Goal: Information Seeking & Learning: Learn about a topic

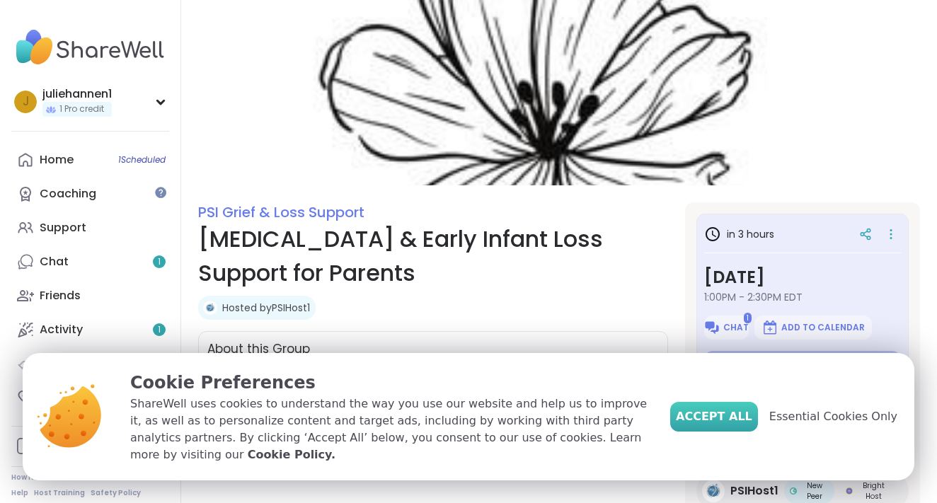
click at [740, 403] on button "Accept All" at bounding box center [714, 417] width 88 height 30
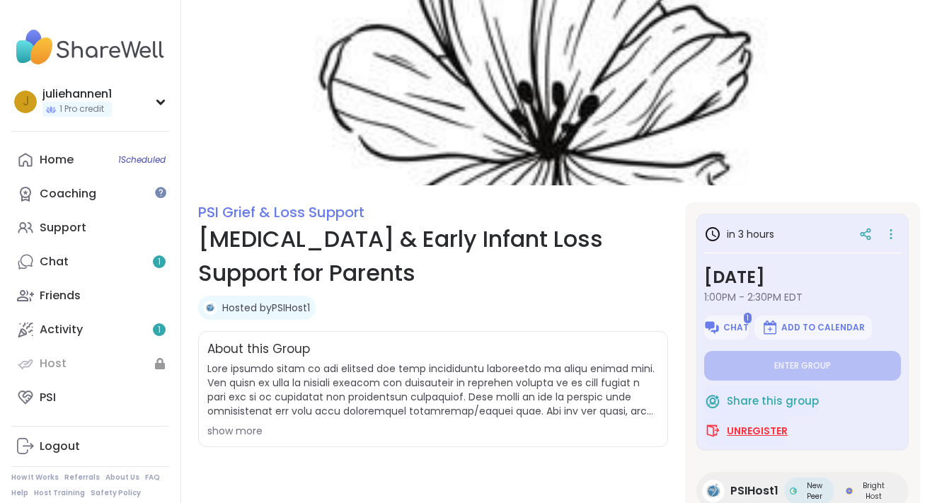
click at [749, 433] on span "Unregister" at bounding box center [757, 431] width 61 height 14
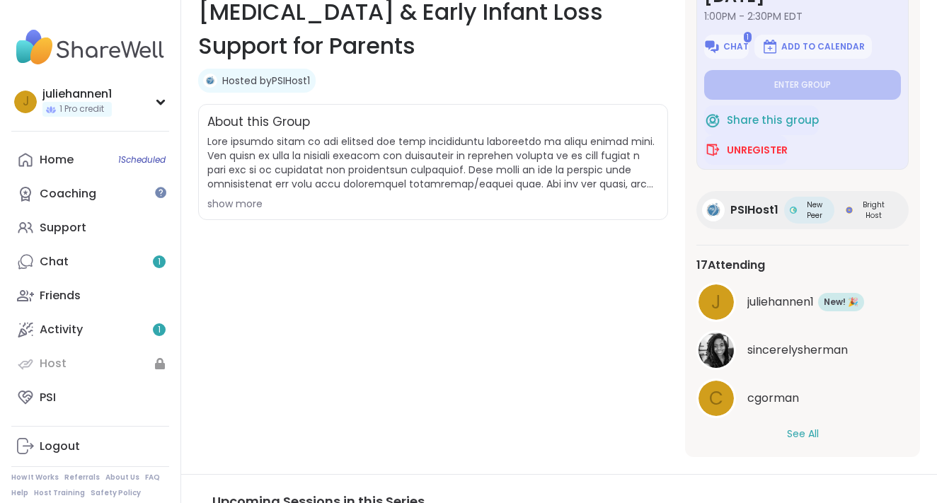
scroll to position [55, 0]
click at [804, 421] on div "j juliehannen1 New Member! 🎉 New! 🎉 sincerelysherman c cgorman See All" at bounding box center [802, 360] width 212 height 159
click at [802, 432] on button "See All" at bounding box center [803, 432] width 32 height 15
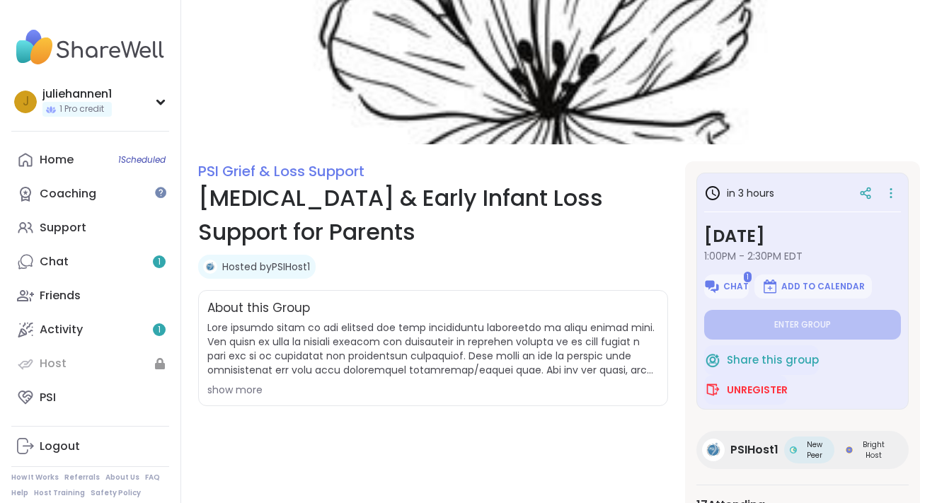
scroll to position [51, 0]
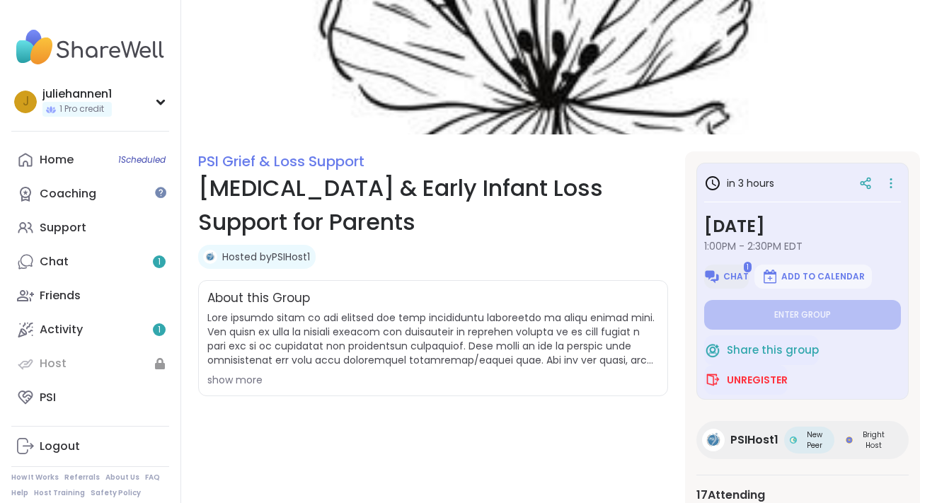
click at [737, 273] on span "Chat" at bounding box center [735, 276] width 25 height 11
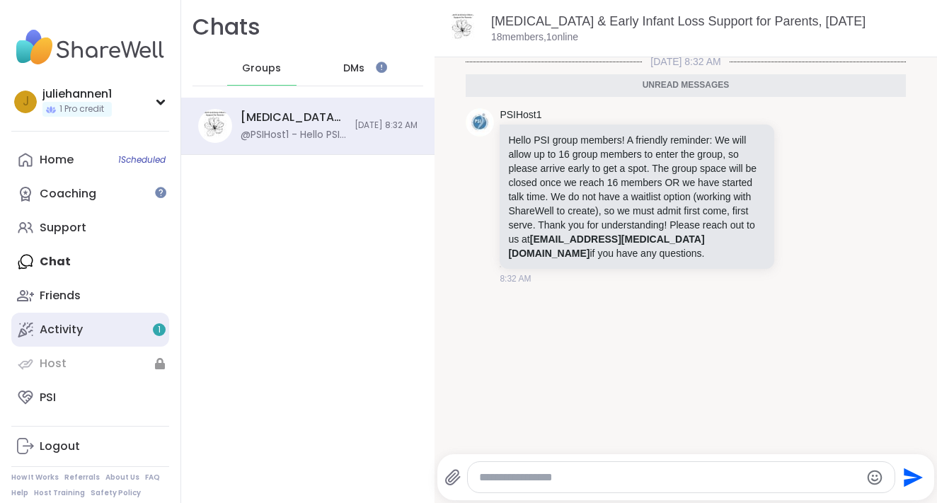
click at [76, 327] on div "Activity 1" at bounding box center [61, 330] width 43 height 16
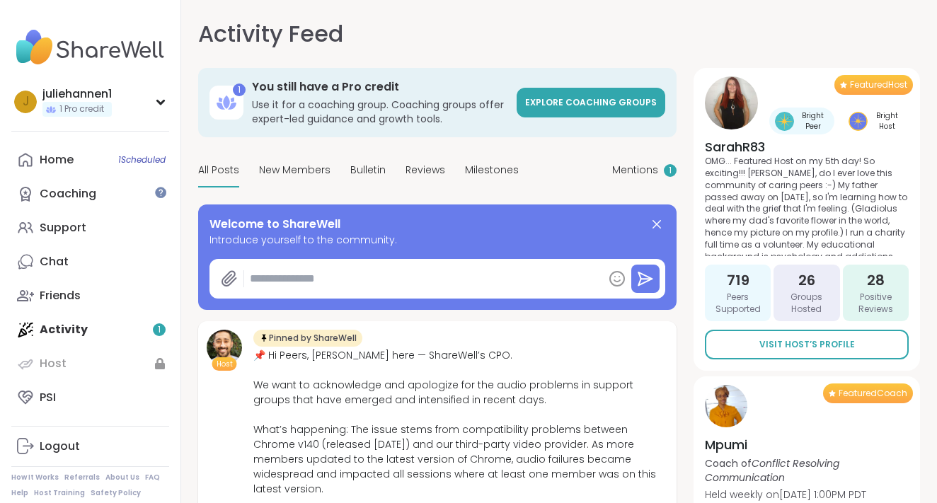
type textarea "*"
click at [86, 164] on link "Home 1 Scheduled" at bounding box center [90, 160] width 158 height 34
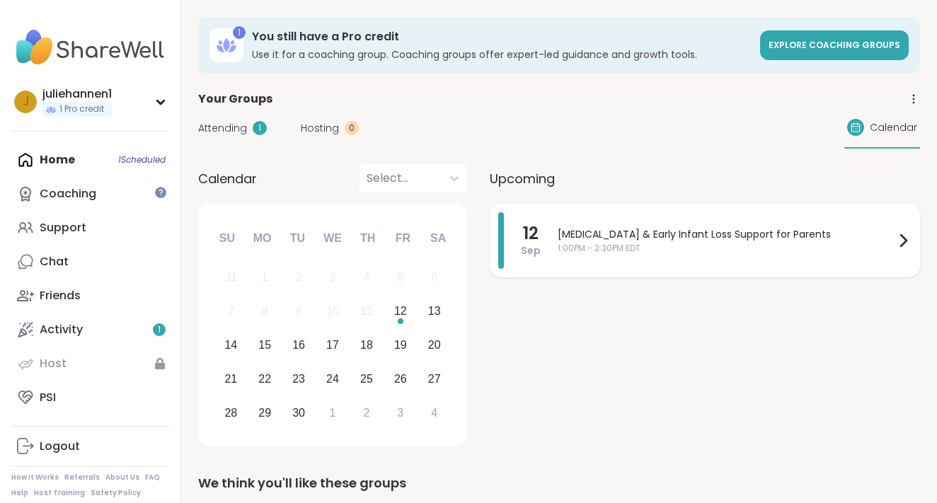
click at [663, 239] on span "Stillbirth & Early Infant Loss Support for Parents" at bounding box center [726, 234] width 337 height 15
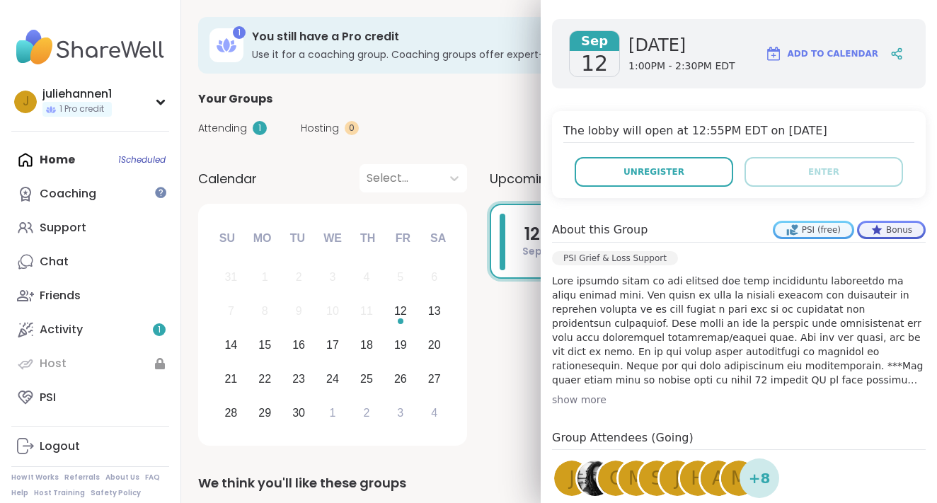
scroll to position [339, 0]
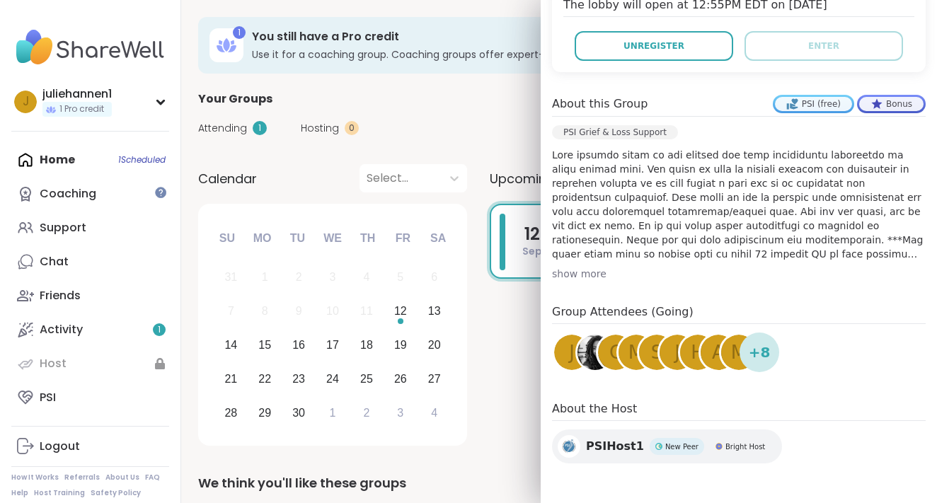
click at [675, 360] on span "J" at bounding box center [677, 353] width 6 height 28
click at [588, 272] on div "show more" at bounding box center [739, 274] width 374 height 14
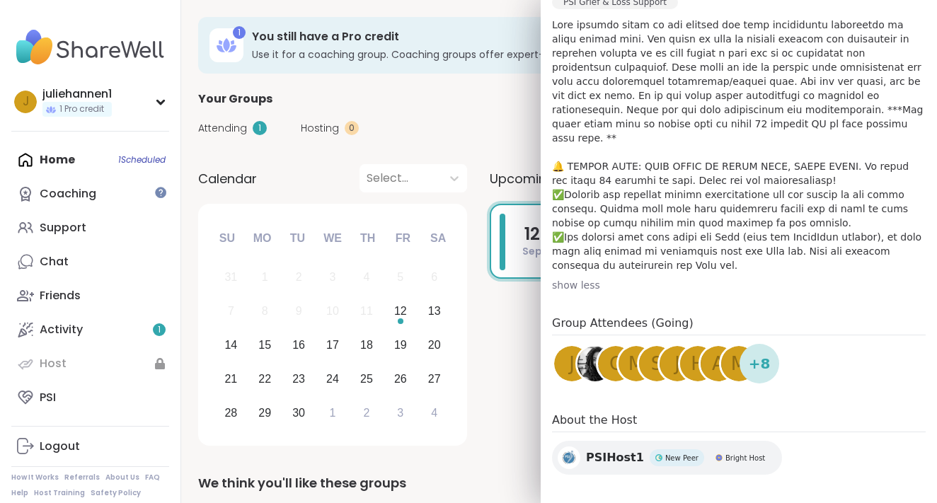
scroll to position [466, 0]
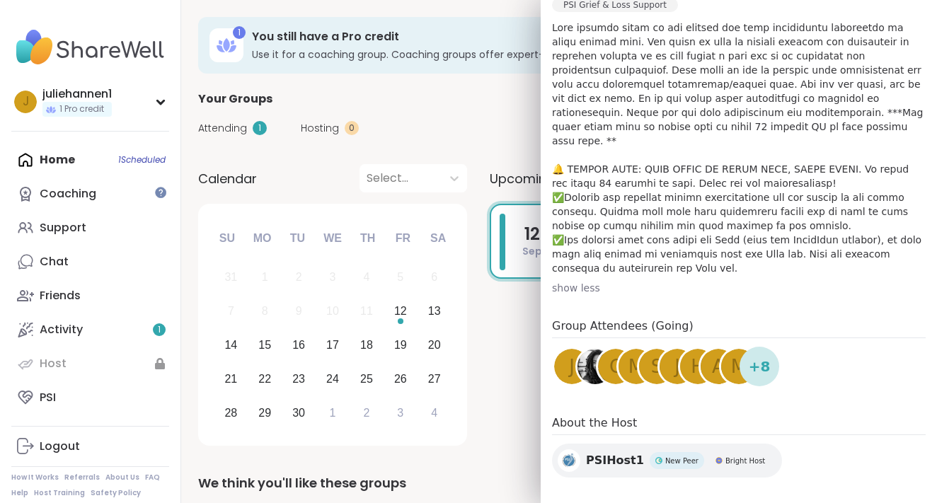
click at [618, 324] on div "Group Attendees (Going) j c m S J h a m + 8" at bounding box center [739, 355] width 374 height 74
click at [507, 379] on div "12 Sep Stillbirth & Early Infant Loss Support for Parents 1:00PM - 2:30PM EDT" at bounding box center [705, 327] width 430 height 247
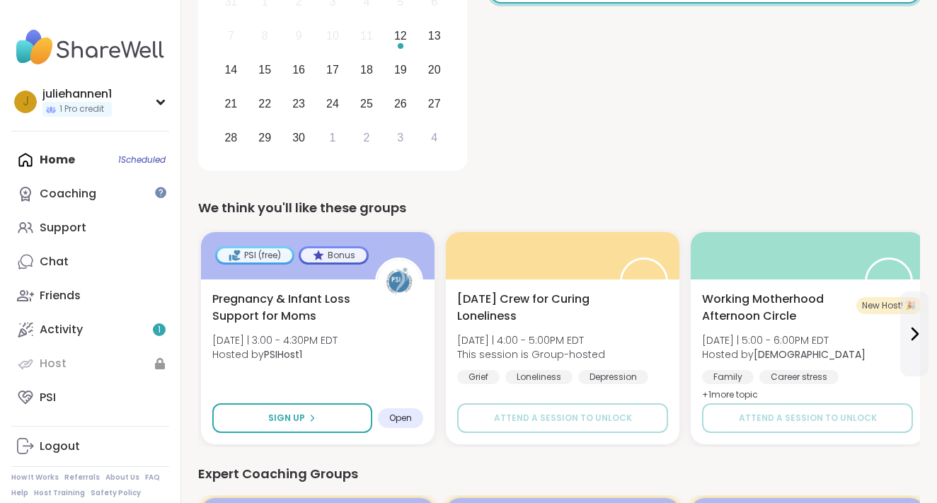
scroll to position [278, 0]
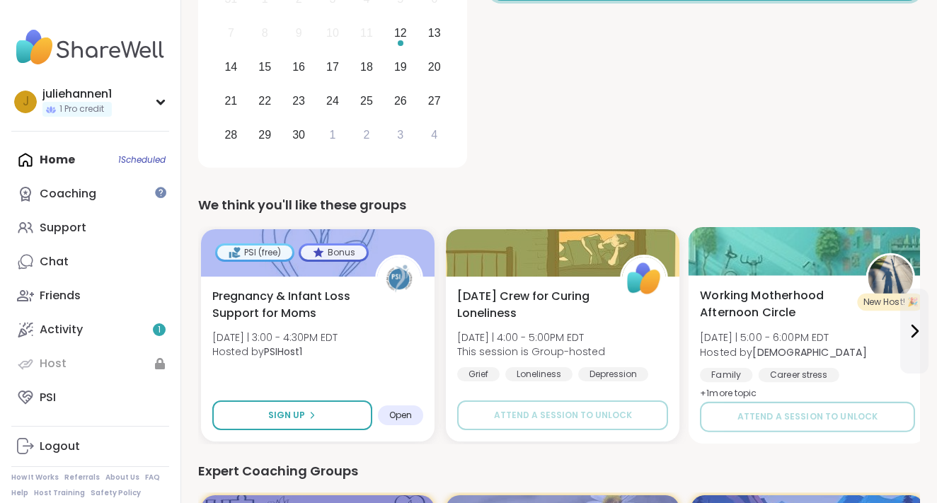
click at [863, 340] on div "Working Motherhood Afternoon Circle Fri 9/12 | 5:00 - 6:00PM EDT Hosted by Karm…" at bounding box center [807, 344] width 215 height 115
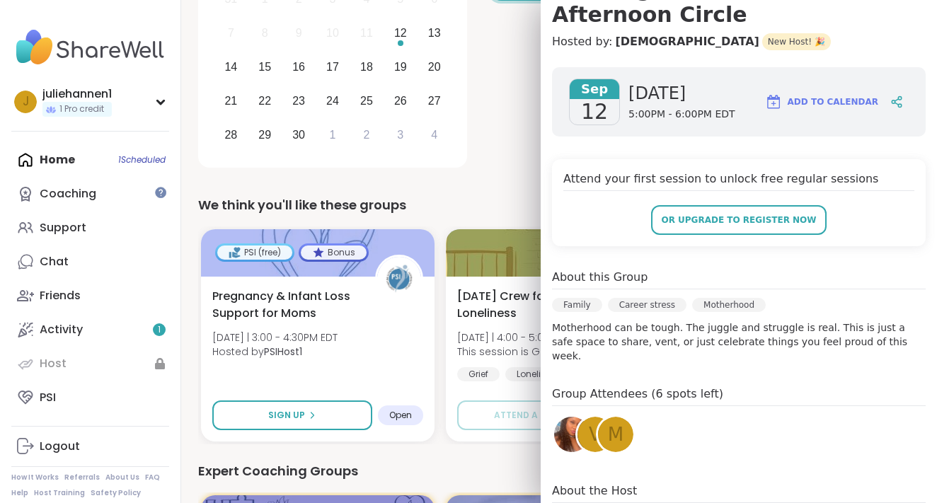
scroll to position [163, 0]
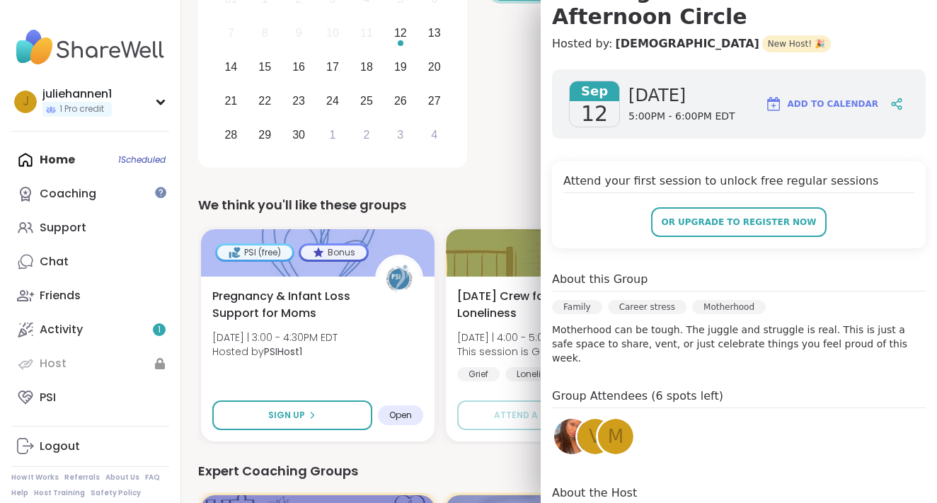
click at [502, 146] on div "12 Sep Stillbirth & Early Infant Loss Support for Parents 1:00PM - 2:30PM EDT" at bounding box center [705, 49] width 430 height 247
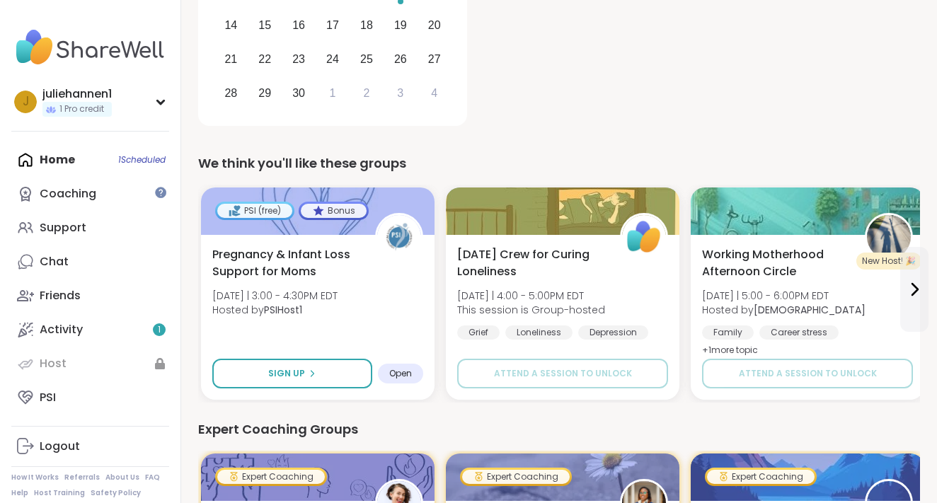
scroll to position [308, 0]
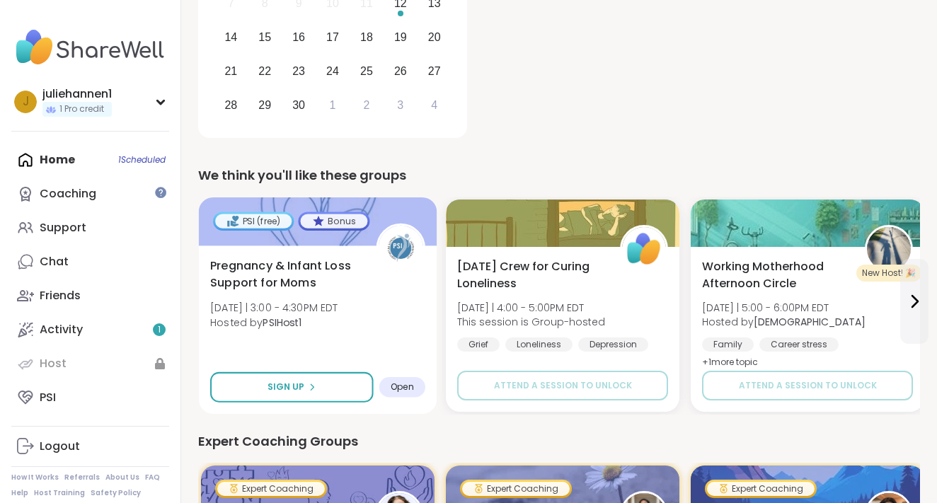
click at [384, 341] on div "Pregnancy & Infant Loss Support for Moms Fri 9/12 | 3:00 - 4:30PM EDT Hosted by…" at bounding box center [318, 330] width 239 height 168
click at [120, 0] on div "j juliehannen1 1 Pro credit Profile Membership Settings Help Home 1 Scheduled C…" at bounding box center [90, 251] width 181 height 503
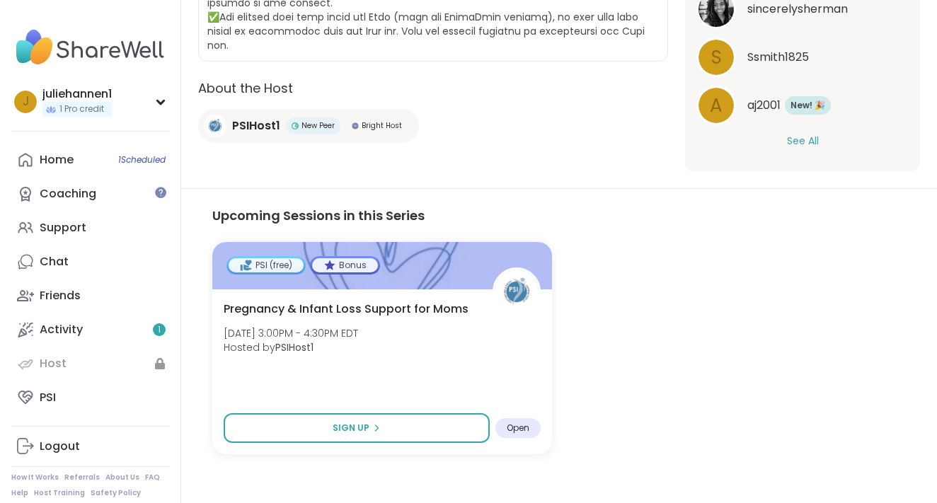
scroll to position [536, 0]
click at [798, 149] on button "See All" at bounding box center [803, 141] width 32 height 15
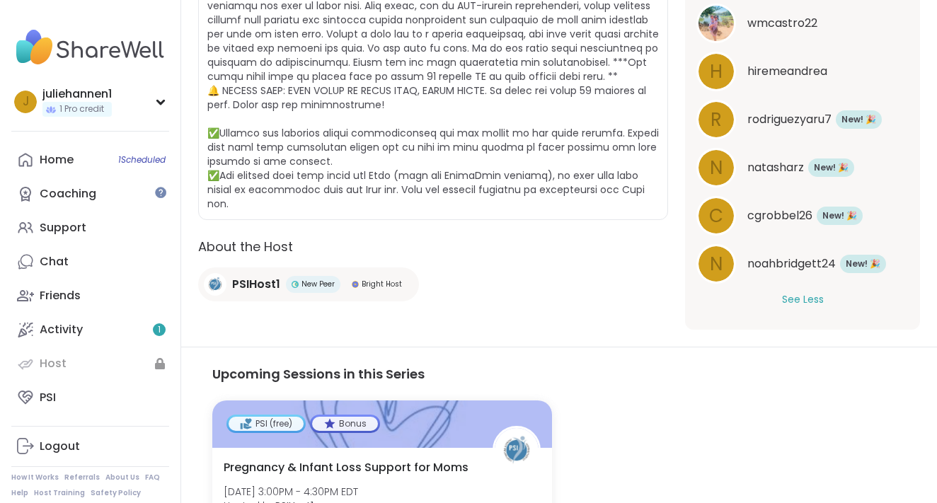
scroll to position [377, 0]
click at [260, 294] on span "PSIHost1" at bounding box center [256, 285] width 48 height 17
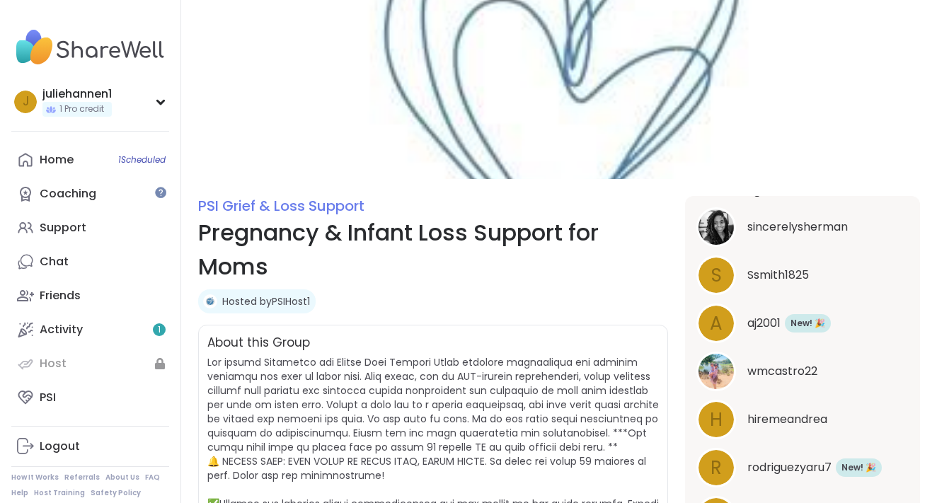
scroll to position [4, 0]
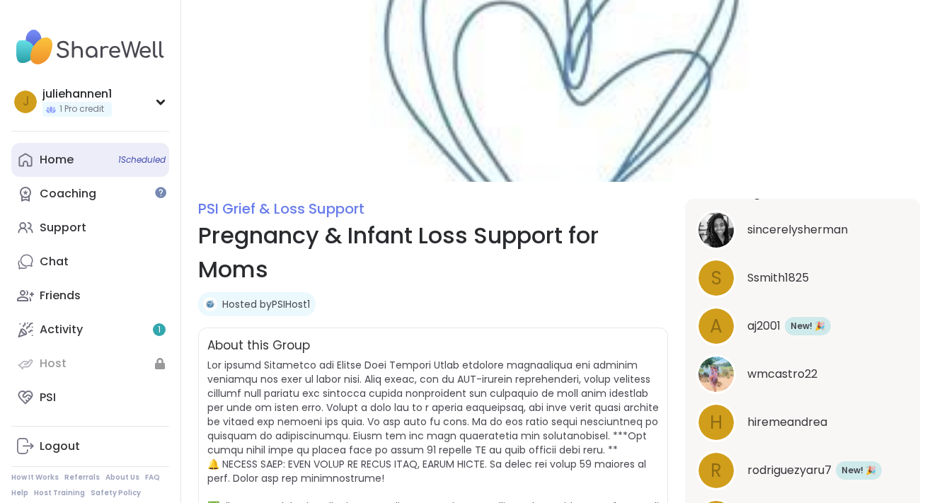
click at [91, 154] on link "Home 1 Scheduled" at bounding box center [90, 160] width 158 height 34
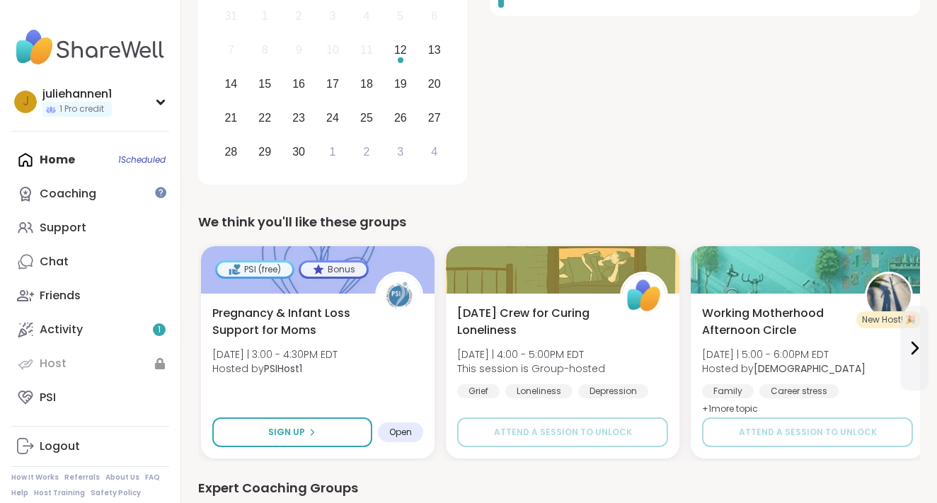
scroll to position [291, 0]
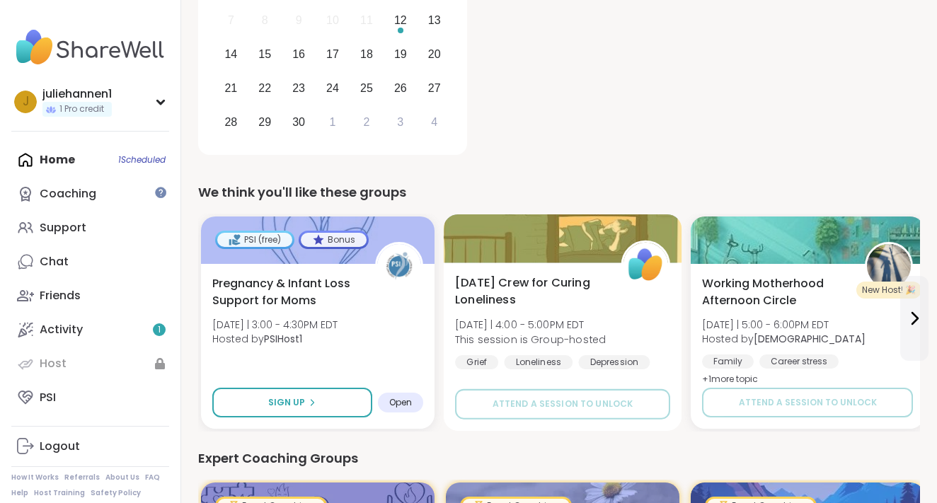
click at [534, 310] on div "Friday Crew for Curing Loneliness Fri 9/12 | 4:00 - 5:00PM EDT This session is …" at bounding box center [562, 323] width 215 height 96
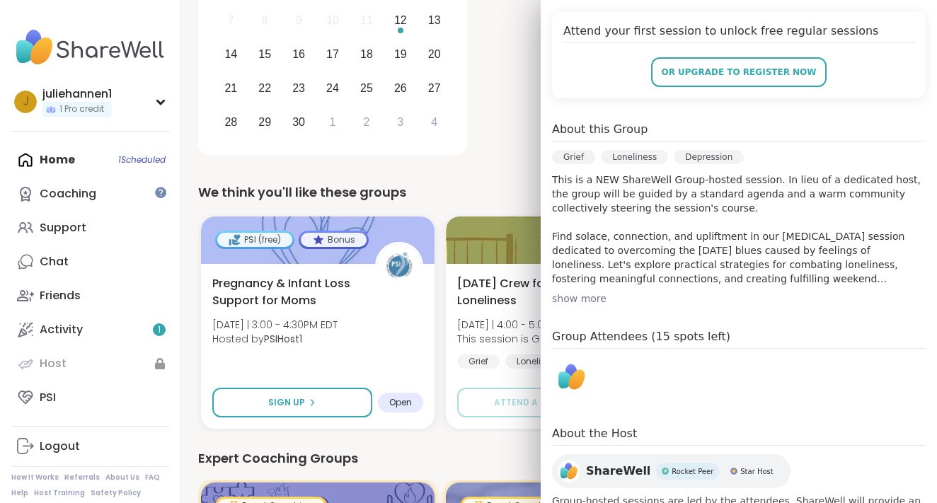
scroll to position [0, 0]
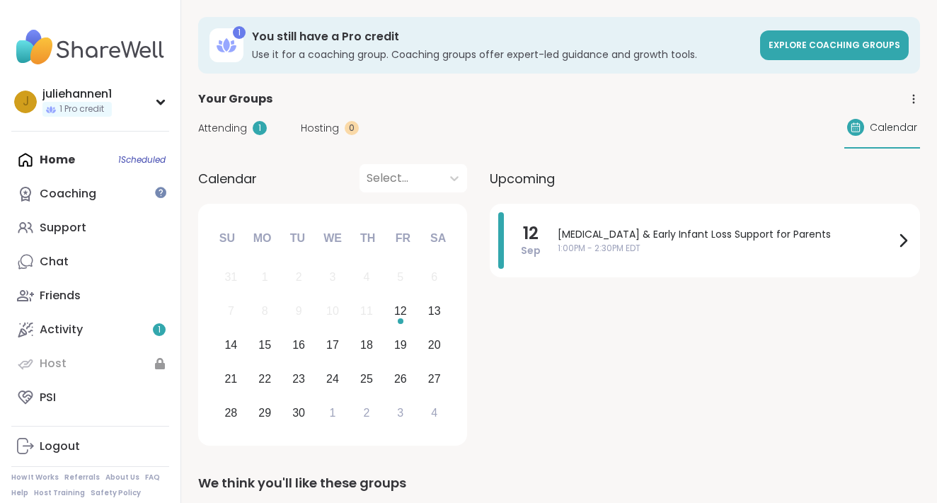
click at [443, 34] on h3 "You still have a Pro credit" at bounding box center [502, 37] width 500 height 16
click at [703, 265] on div "Stillbirth & Early Infant Loss Support for Parents 1:00PM - 2:30PM EDT" at bounding box center [735, 240] width 354 height 57
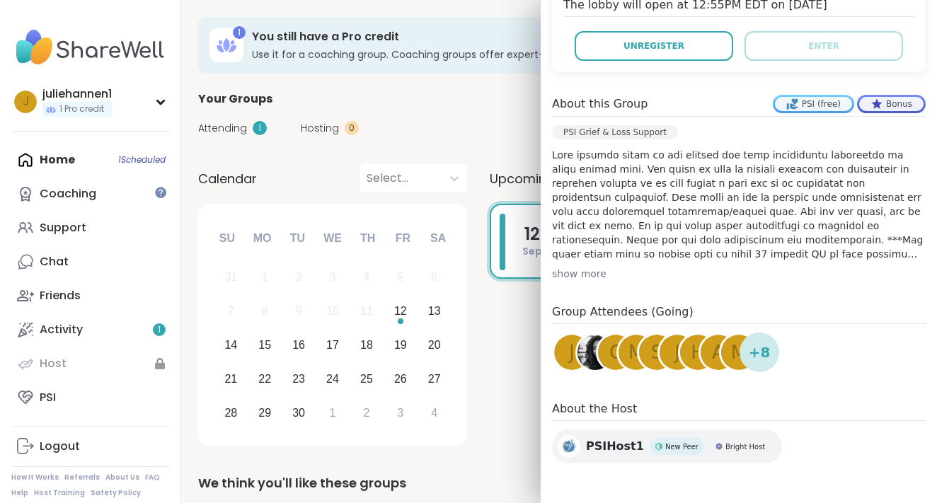
scroll to position [339, 0]
click at [711, 352] on div "a" at bounding box center [718, 352] width 35 height 35
click at [570, 354] on span "j" at bounding box center [572, 353] width 6 height 28
click at [593, 355] on img at bounding box center [595, 352] width 35 height 35
click at [608, 352] on div "c" at bounding box center [615, 352] width 35 height 35
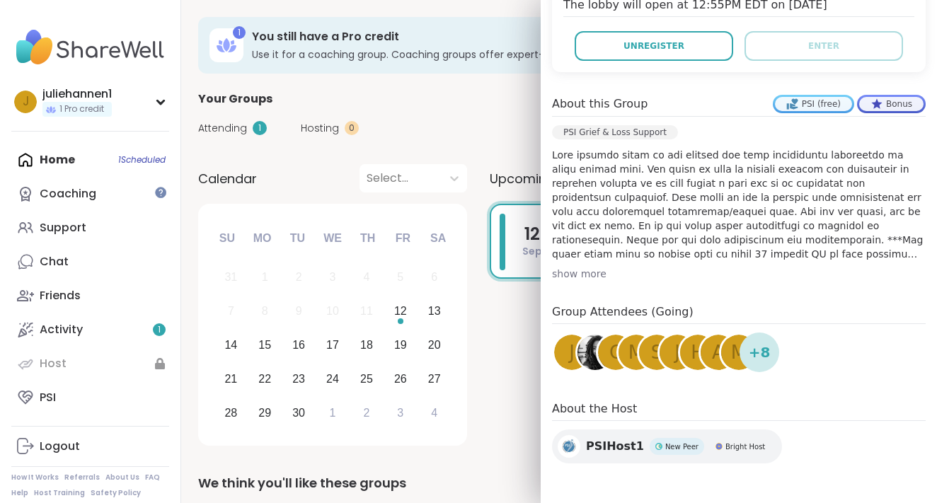
click at [624, 356] on div "m" at bounding box center [636, 352] width 35 height 35
click at [653, 365] on span "S" at bounding box center [657, 353] width 12 height 28
click at [671, 345] on div "J" at bounding box center [677, 352] width 35 height 35
click at [692, 357] on span "h" at bounding box center [698, 353] width 14 height 28
click at [731, 356] on span "m" at bounding box center [739, 353] width 16 height 28
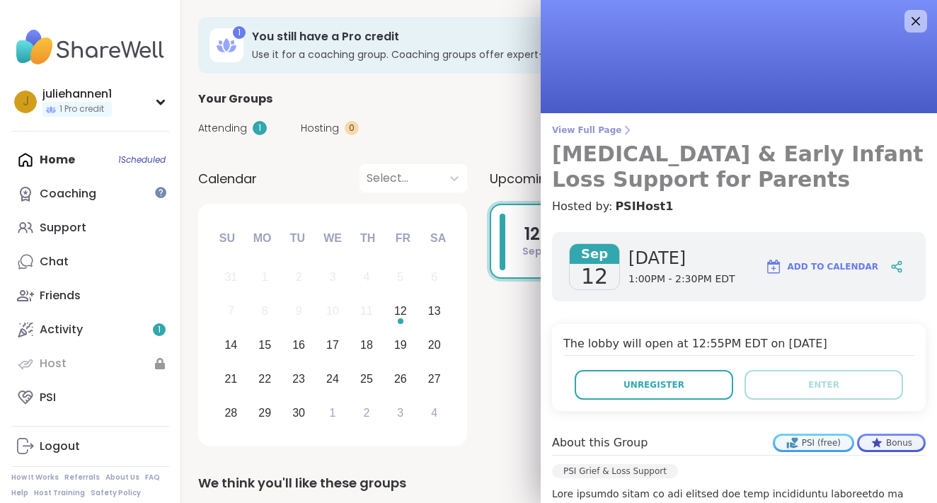
scroll to position [0, 0]
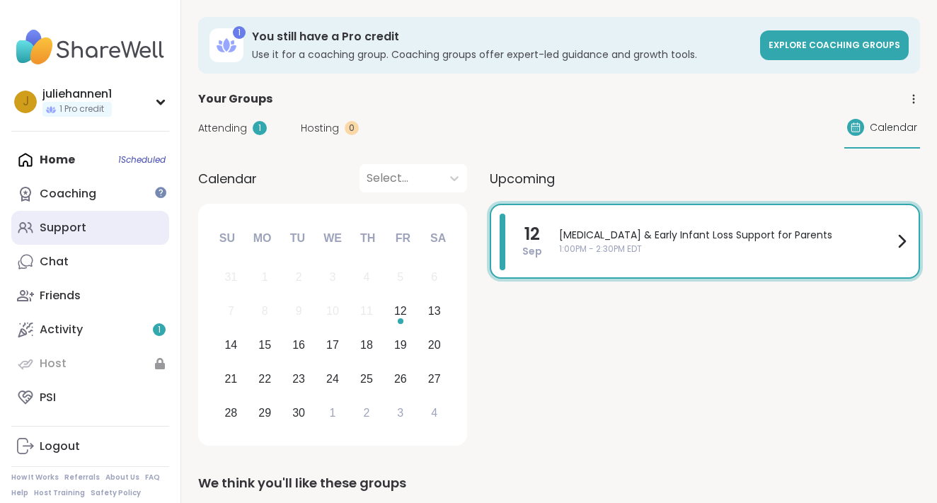
click at [64, 232] on div "Support" at bounding box center [63, 228] width 47 height 16
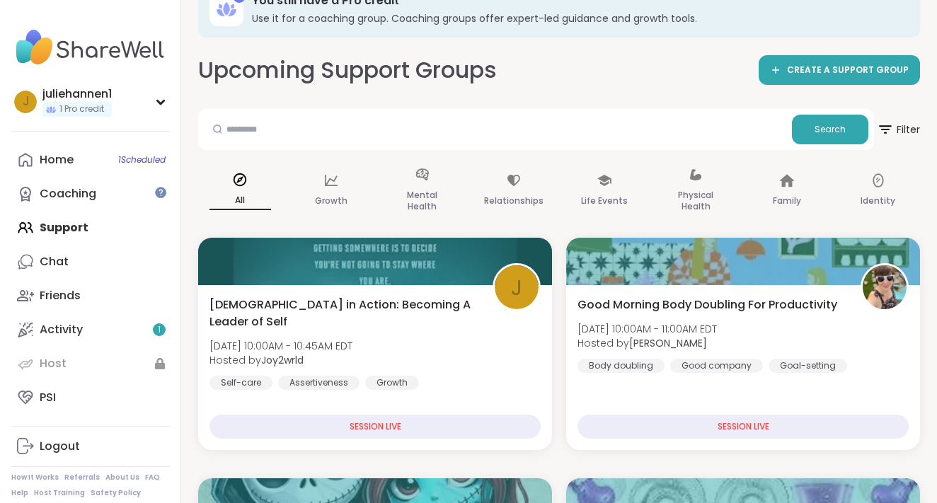
scroll to position [34, 0]
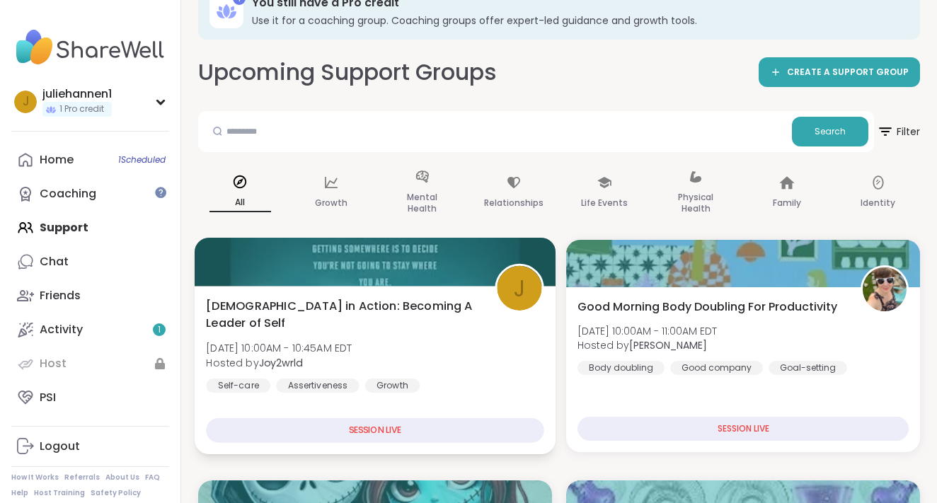
click at [343, 301] on span "Stoicism in Action: Becoming A Leader of Self" at bounding box center [342, 314] width 273 height 35
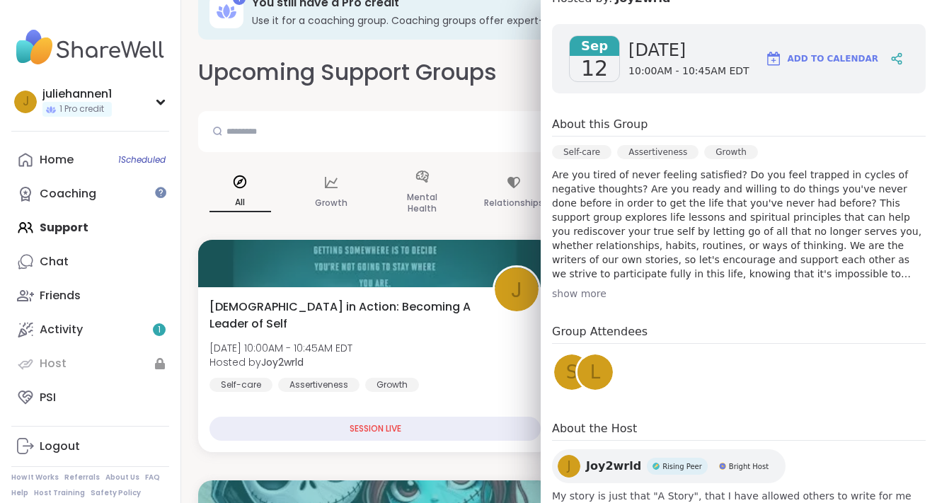
scroll to position [212, 0]
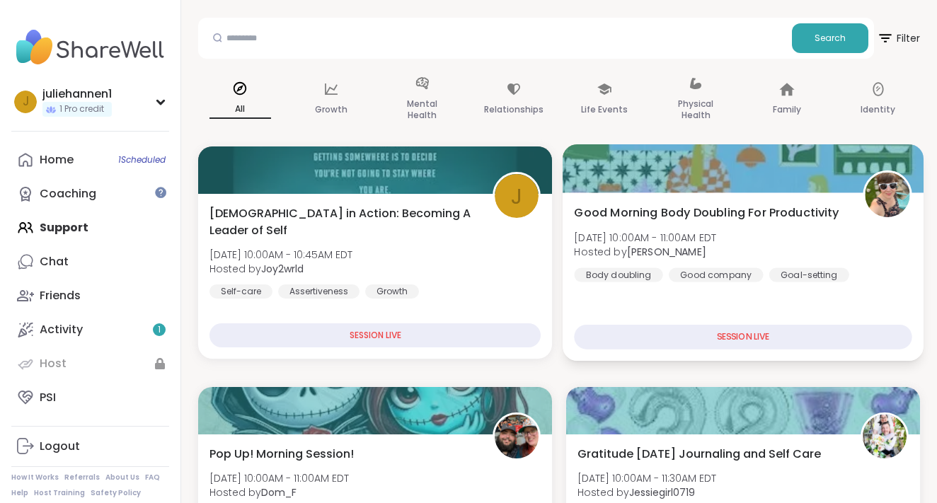
scroll to position [128, 0]
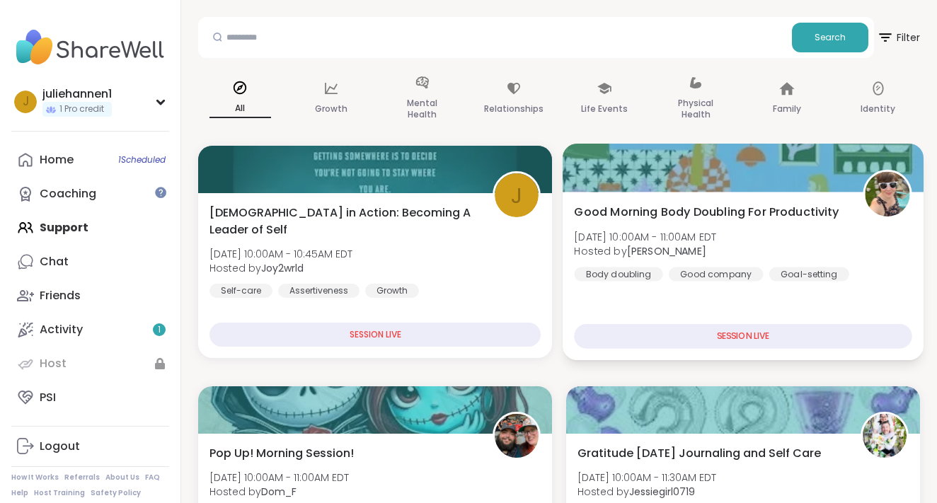
click at [713, 200] on div "Good Morning Body Doubling For Productivity Fri, Sep 12 | 10:00AM - 11:00AM EDT…" at bounding box center [743, 276] width 361 height 168
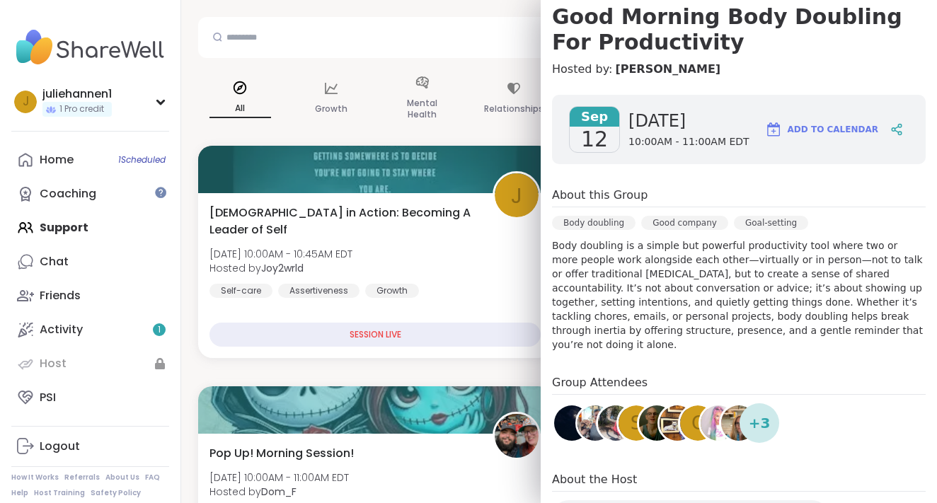
scroll to position [142, 0]
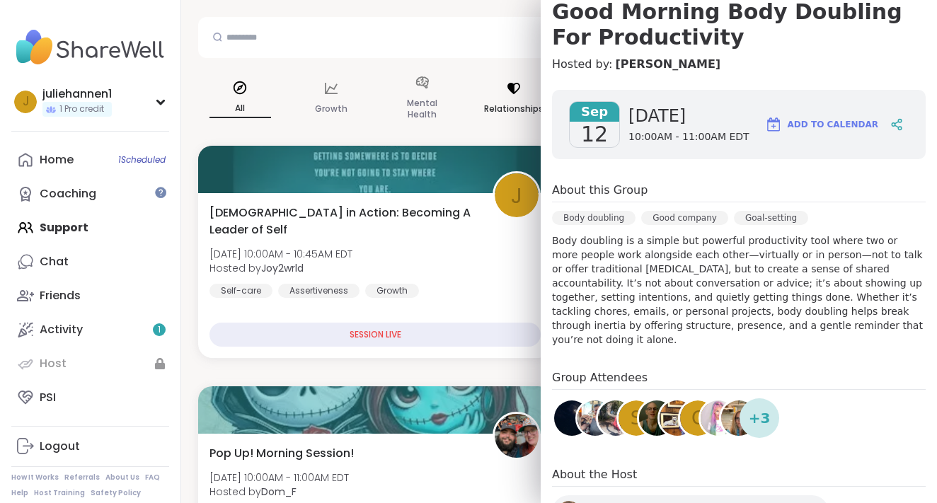
click at [486, 76] on div "Relationships" at bounding box center [513, 99] width 84 height 71
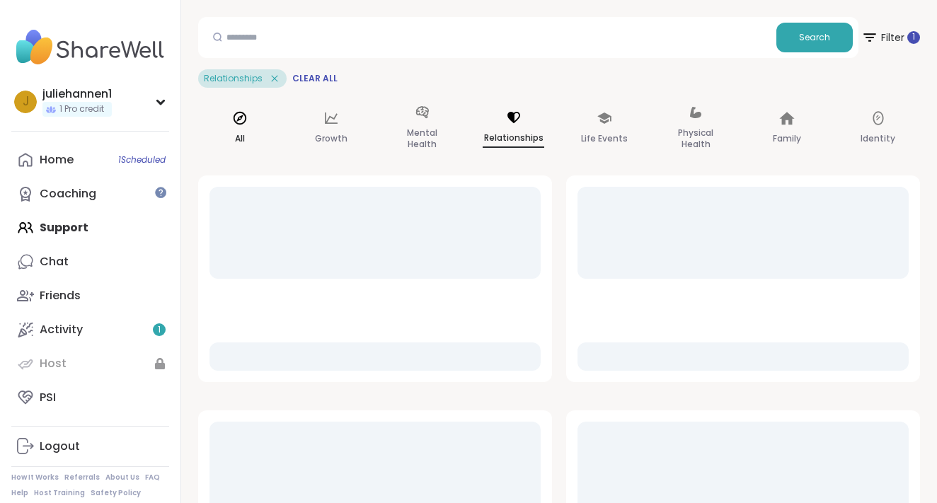
click at [234, 124] on icon at bounding box center [240, 118] width 16 height 16
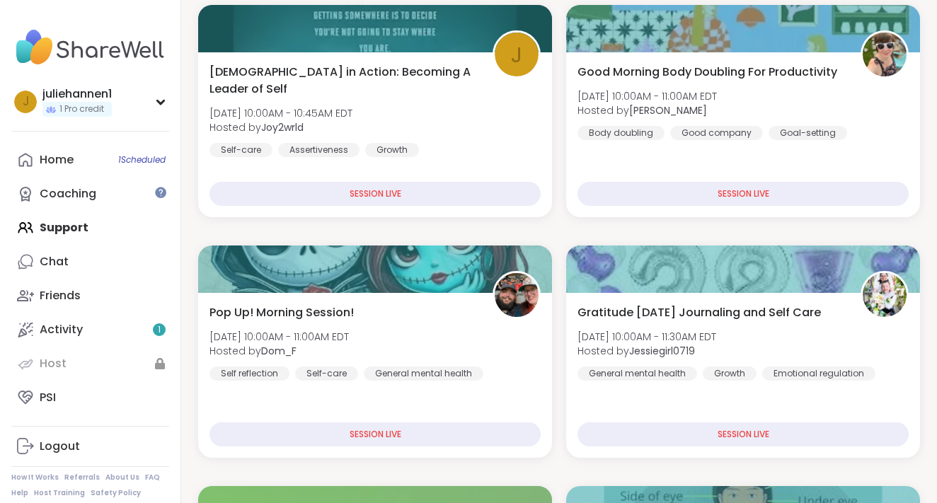
scroll to position [272, 0]
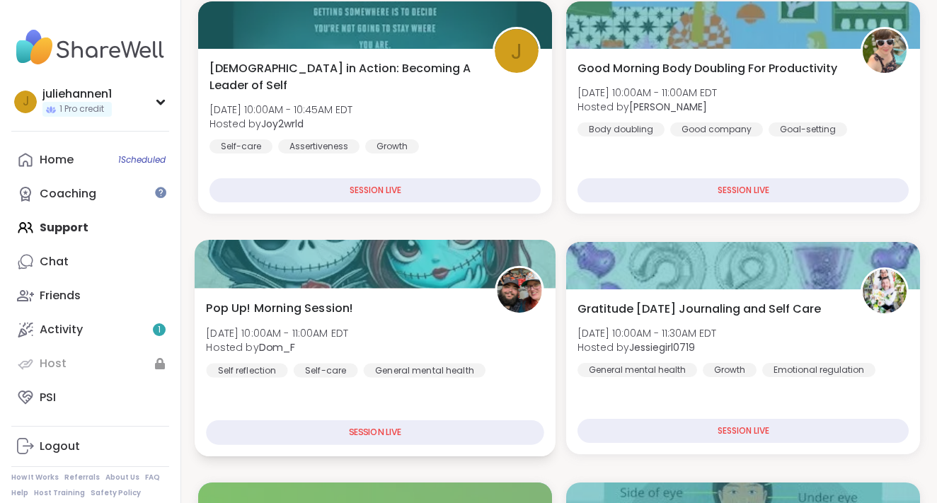
click at [434, 327] on div "Pop Up! Morning Session! Fri, Sep 12 | 10:00AM - 11:00AM EDT Hosted by Dom_F Se…" at bounding box center [375, 338] width 338 height 78
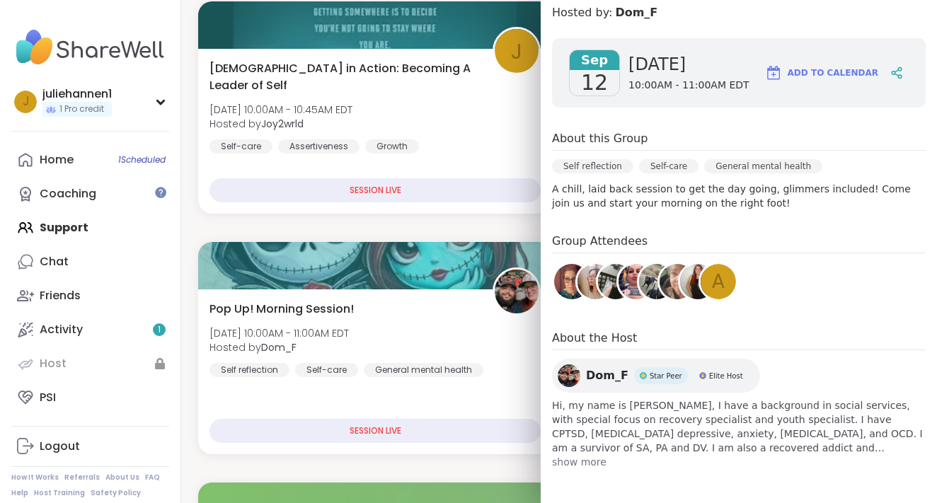
scroll to position [168, 0]
click at [626, 293] on img at bounding box center [636, 281] width 35 height 35
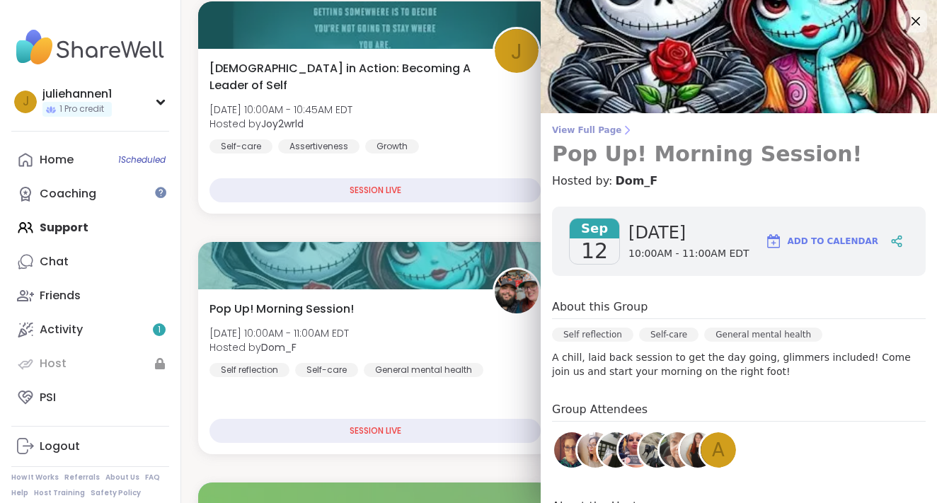
scroll to position [0, 0]
click at [585, 129] on span "View Full Page" at bounding box center [739, 130] width 374 height 11
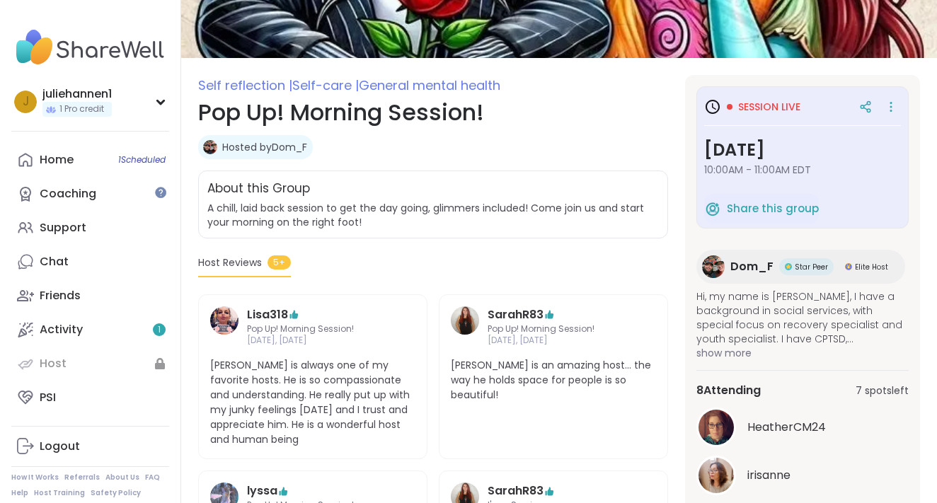
scroll to position [136, 0]
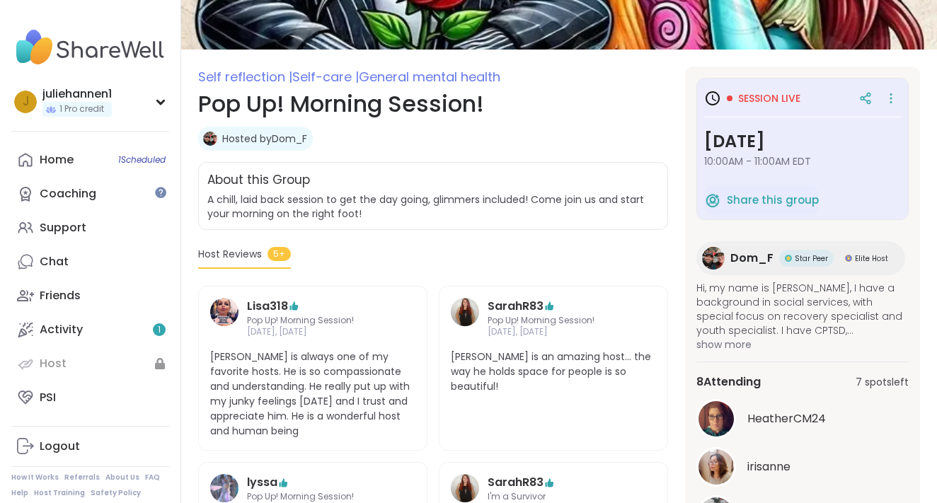
click at [736, 259] on span "Dom_F" at bounding box center [751, 258] width 43 height 17
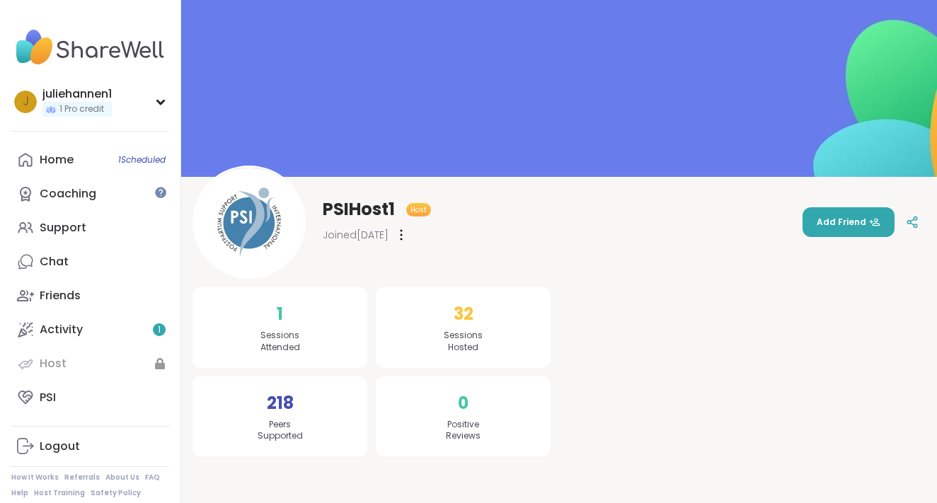
click at [459, 318] on span "32" at bounding box center [464, 313] width 20 height 25
click at [356, 207] on span "PSIHost1" at bounding box center [359, 209] width 72 height 23
click at [408, 239] on div at bounding box center [401, 235] width 14 height 23
click at [469, 207] on div "PSIHost1 Host Joined Jul 2023 Flag Member Restrict Member Add Friend" at bounding box center [559, 222] width 733 height 113
click at [49, 398] on div "PSI" at bounding box center [48, 398] width 16 height 16
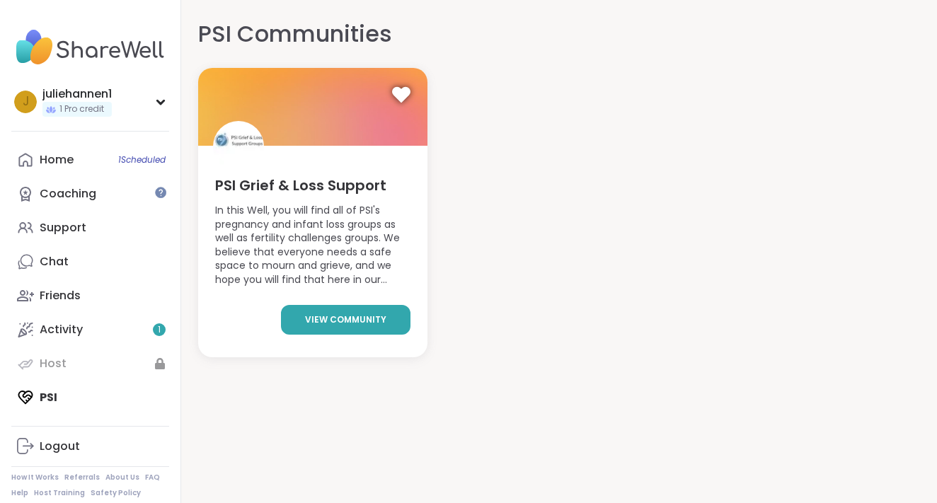
click at [308, 317] on link "view community" at bounding box center [346, 320] width 130 height 30
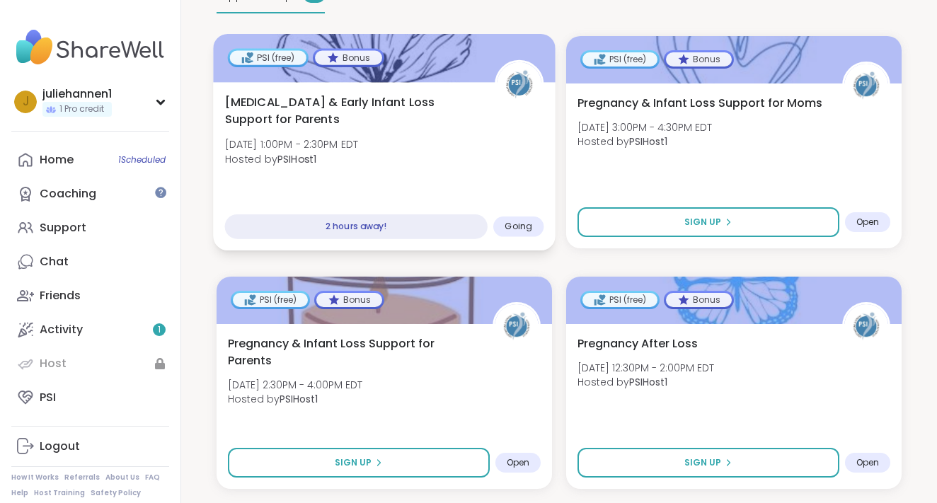
scroll to position [355, 0]
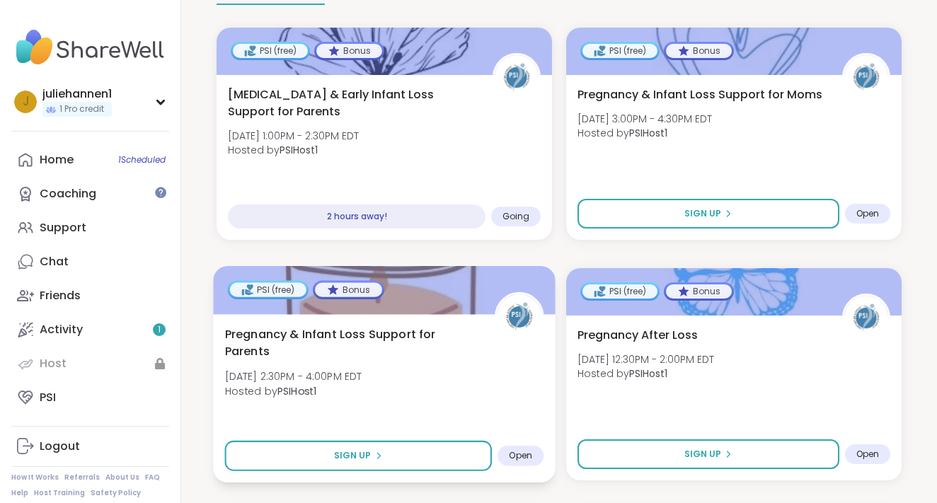
click at [439, 347] on div "Pregnancy & Infant Loss Support for Parents Sun, Sep 14 | 2:30PM - 4:00PM EDT H…" at bounding box center [384, 366] width 319 height 81
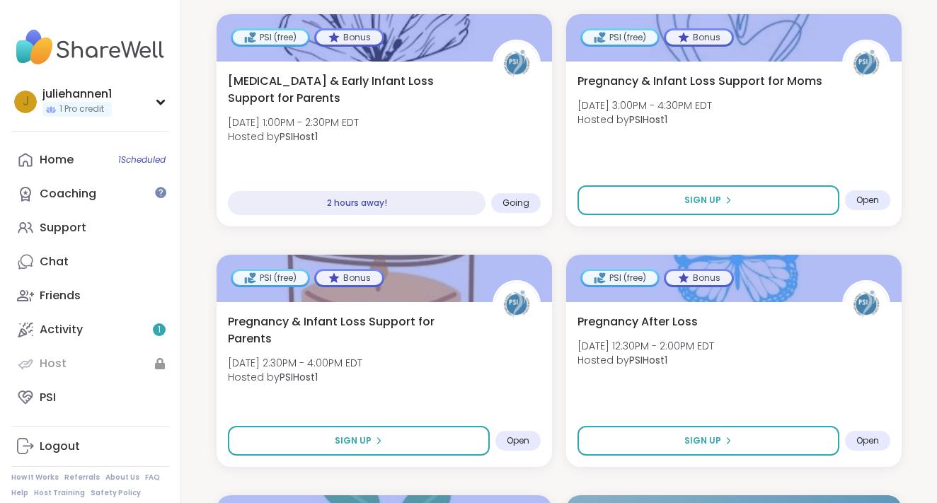
scroll to position [372, 0]
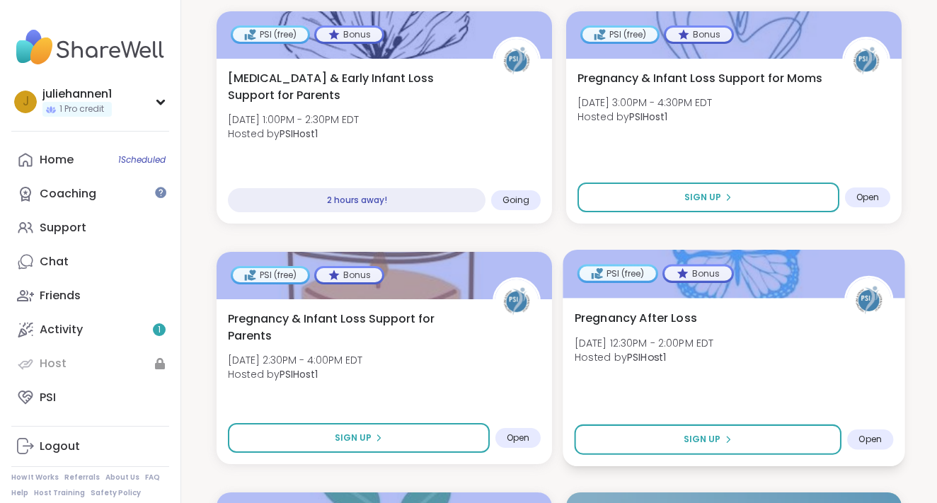
click at [660, 315] on div "Pregnancy After Loss Mon, Sep 15 | 12:30PM - 2:00PM EDT Hosted by PSIHost1" at bounding box center [734, 341] width 319 height 64
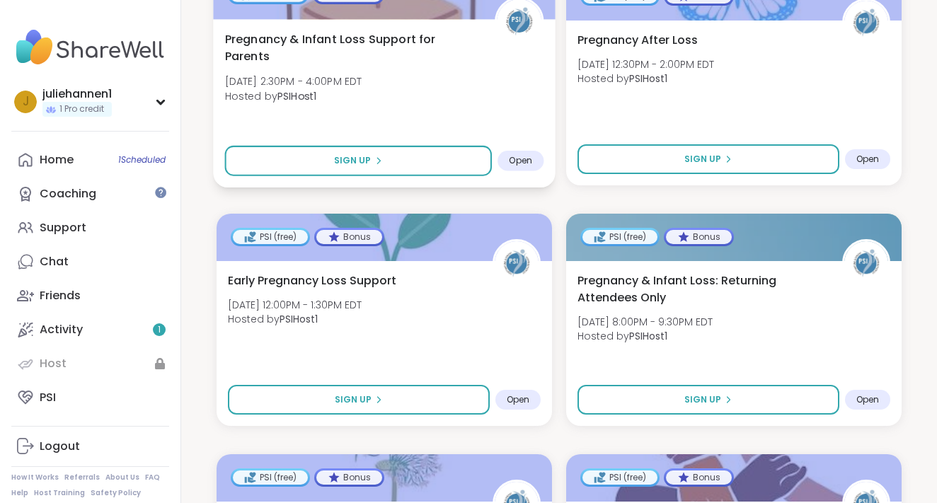
scroll to position [650, 0]
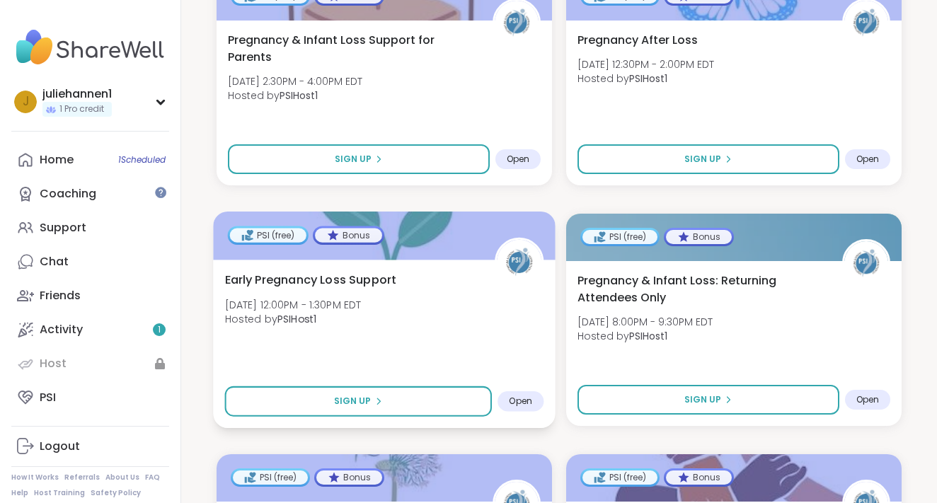
click at [480, 299] on div "Early Pregnancy Loss Support Tue, Sep 16 | 12:00PM - 1:30PM EDT Hosted by PSIHo…" at bounding box center [384, 303] width 319 height 64
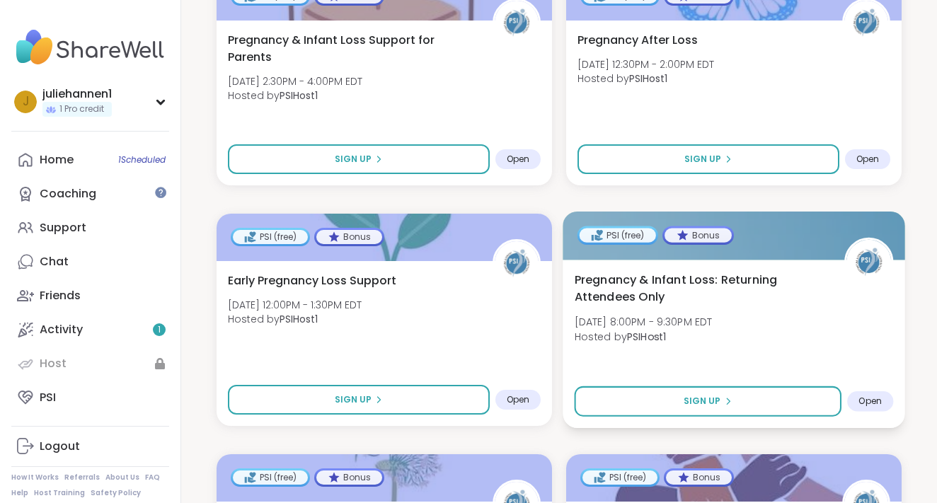
click at [699, 277] on span "Pregnancy & Infant Loss: Returning Attendees Only" at bounding box center [702, 288] width 254 height 35
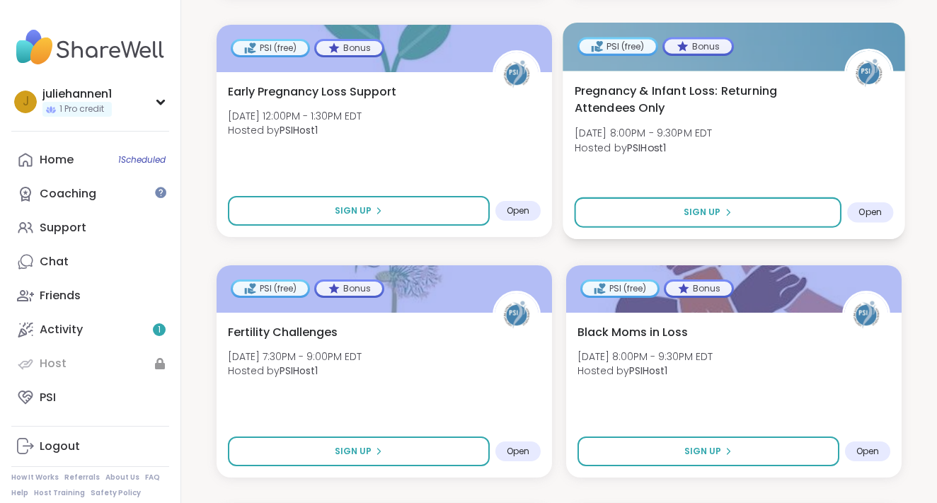
scroll to position [865, 0]
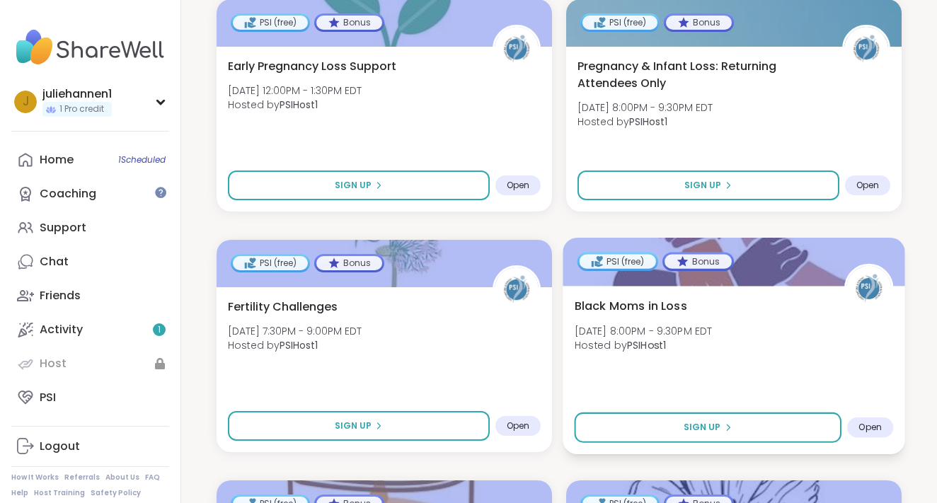
click at [628, 305] on div "Black Moms in Loss Thu, Sep 18 | 8:00PM - 9:30PM EDT Hosted by PSIHost1" at bounding box center [734, 329] width 319 height 64
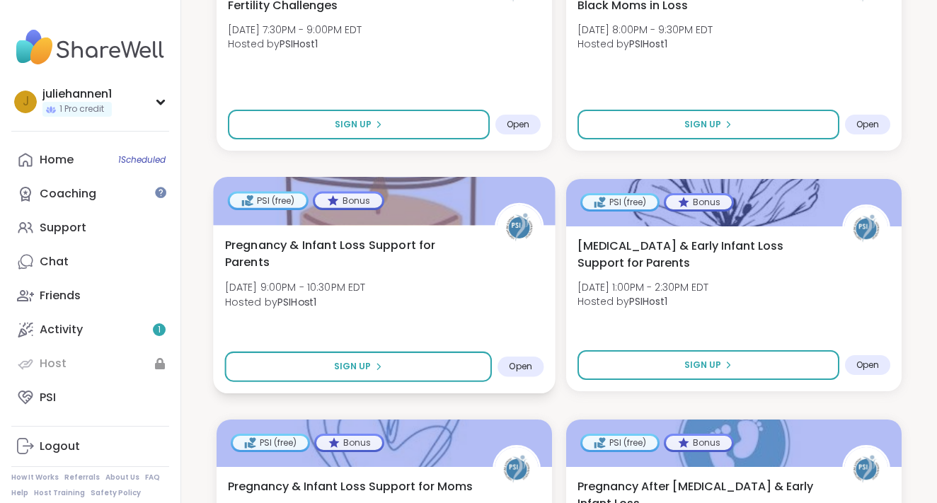
scroll to position [1167, 0]
click at [451, 278] on div "Pregnancy & Infant Loss Support for Parents Thu, Sep 18 | 9:00PM - 10:30PM EDT …" at bounding box center [384, 276] width 319 height 81
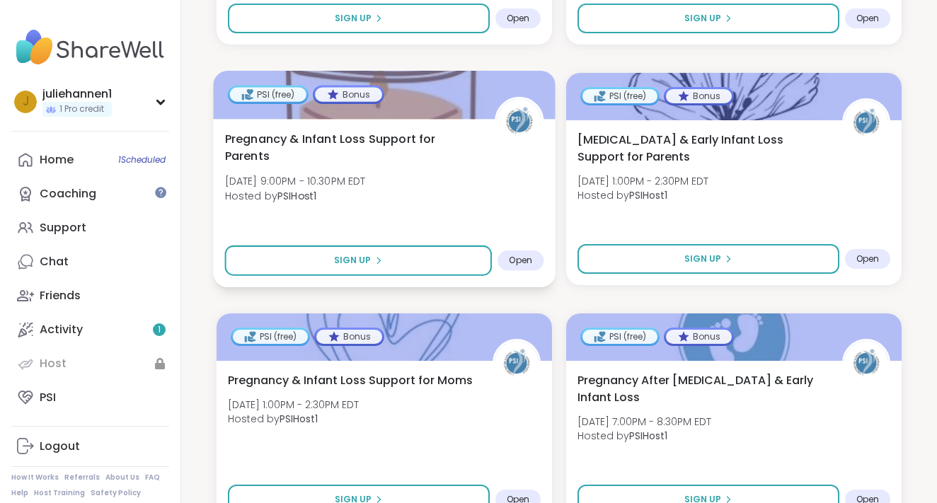
scroll to position [1280, 0]
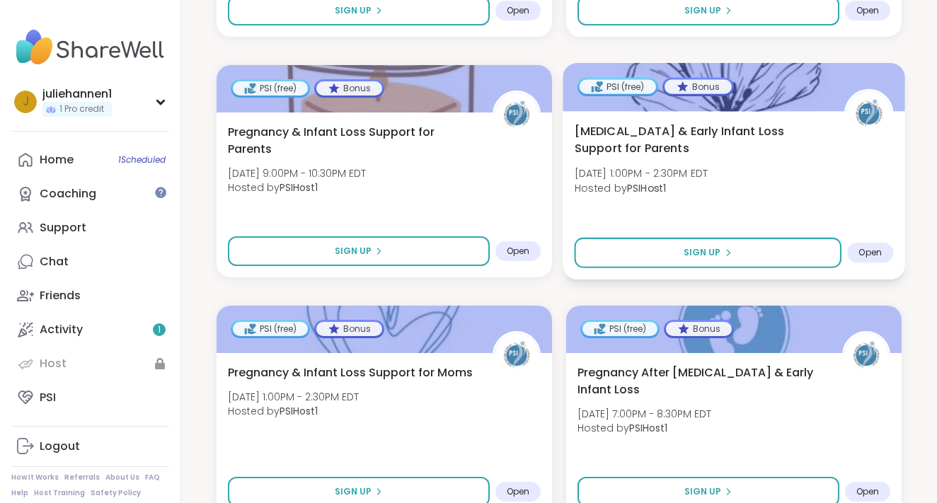
click at [708, 180] on span "Hosted by PSIHost1" at bounding box center [642, 187] width 134 height 14
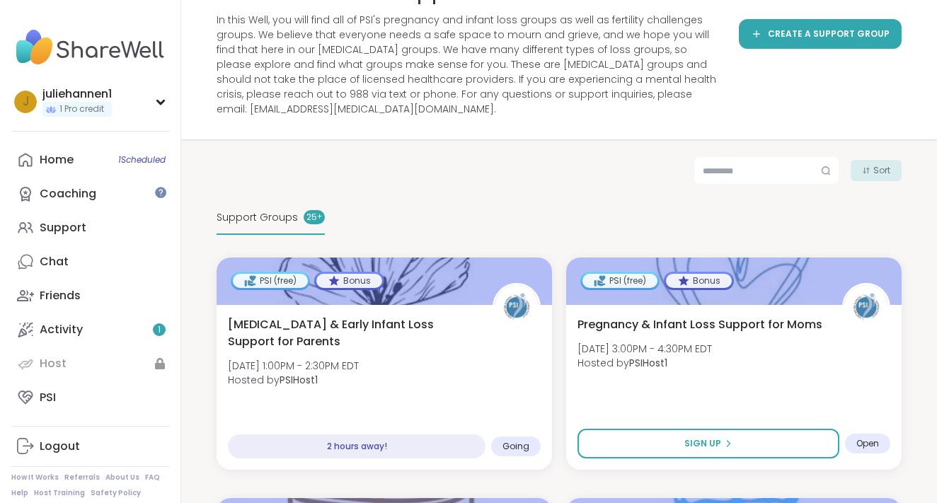
scroll to position [126, 0]
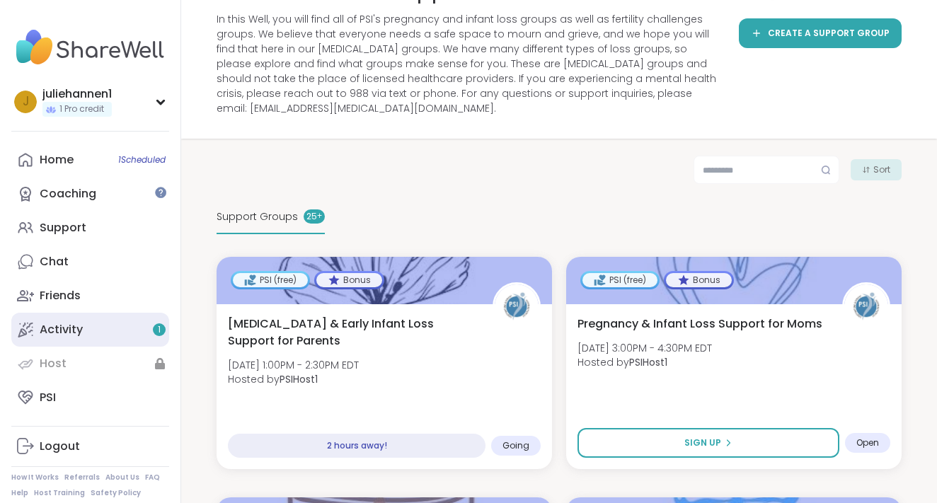
click at [67, 322] on div "Activity 1" at bounding box center [61, 330] width 43 height 16
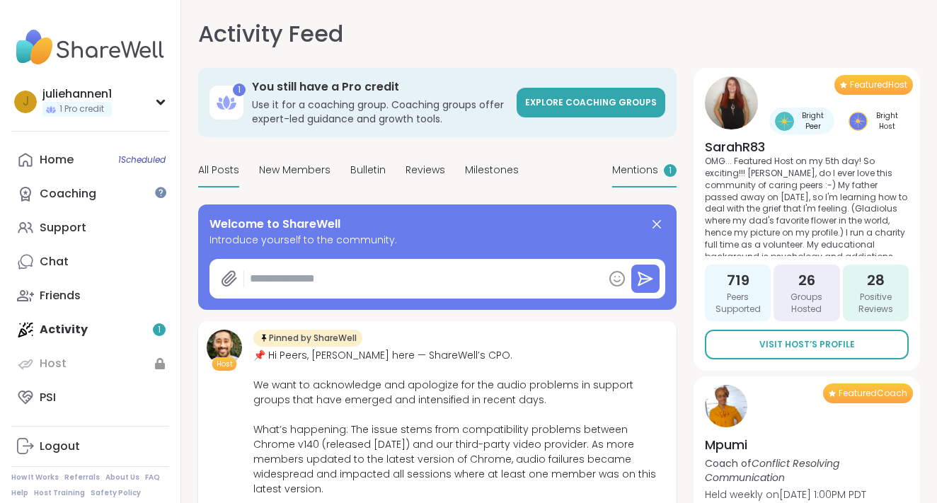
click at [657, 175] on span "Mentions" at bounding box center [635, 170] width 46 height 15
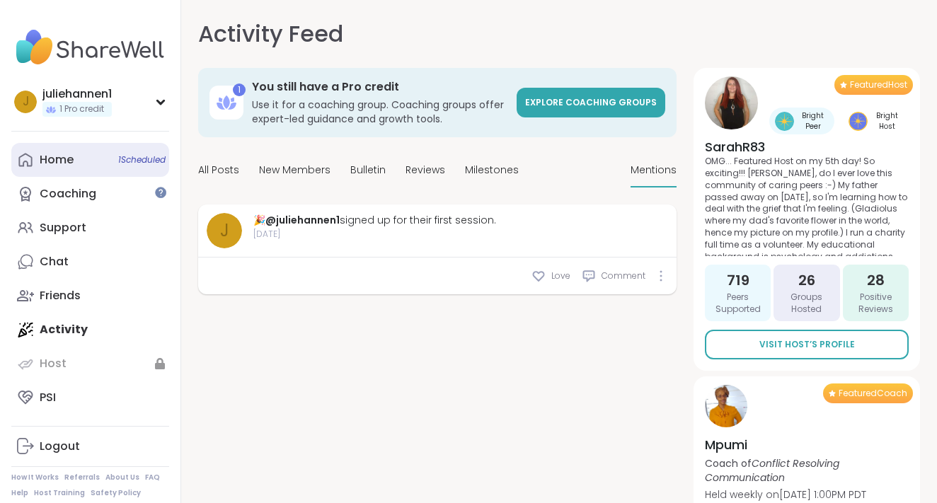
click at [99, 156] on link "Home 1 Scheduled" at bounding box center [90, 160] width 158 height 34
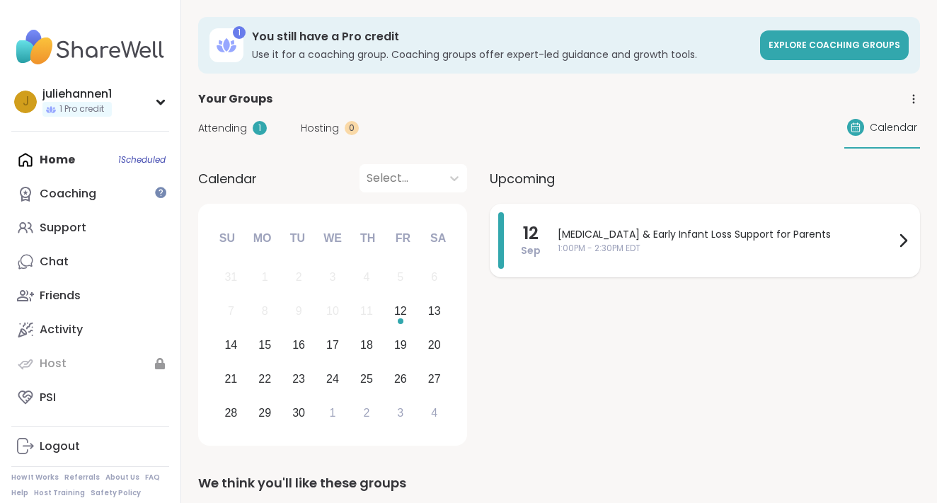
click at [611, 247] on span "1:00PM - 2:30PM EDT" at bounding box center [726, 248] width 337 height 13
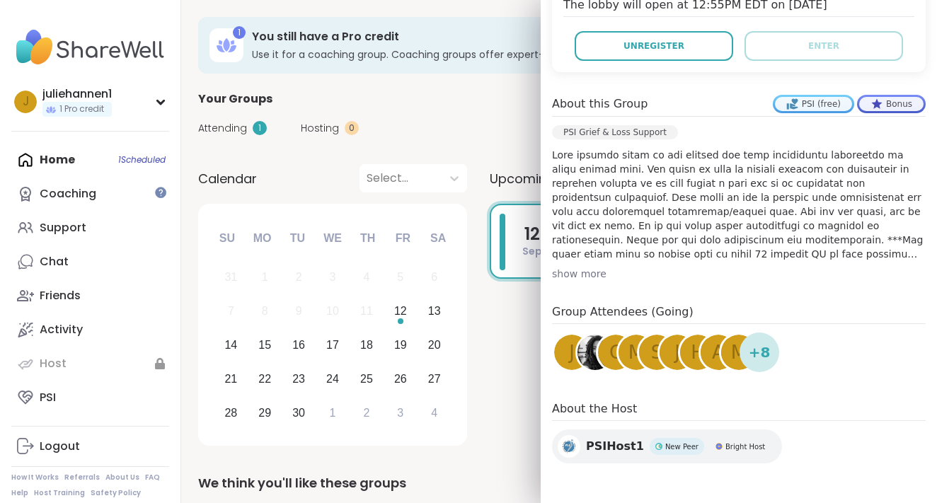
scroll to position [339, 0]
click at [616, 309] on h4 "Group Attendees (Going)" at bounding box center [739, 314] width 374 height 21
click at [645, 256] on p at bounding box center [739, 204] width 374 height 113
click at [762, 347] on span "+ 8" at bounding box center [760, 352] width 22 height 21
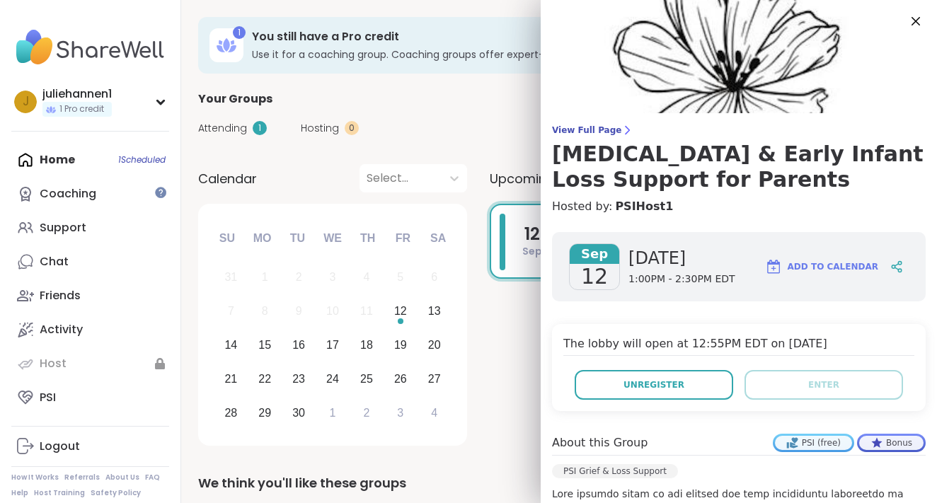
scroll to position [0, 0]
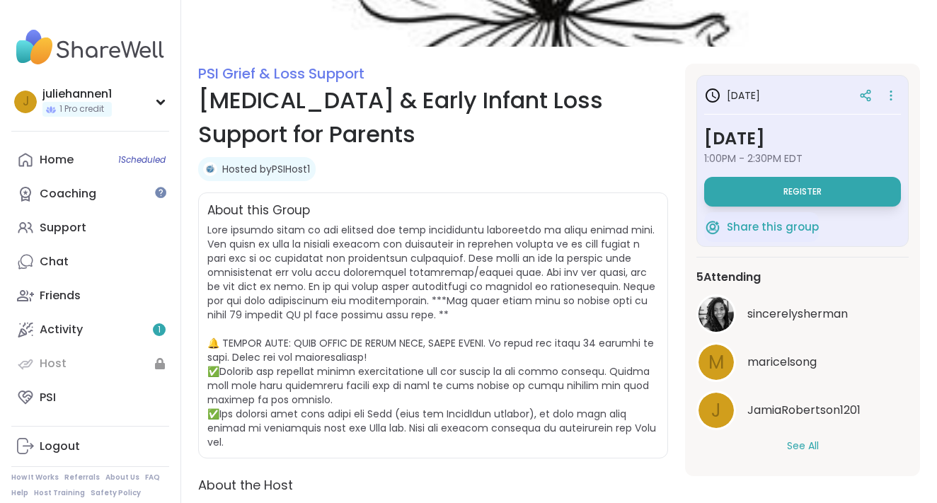
scroll to position [139, 0]
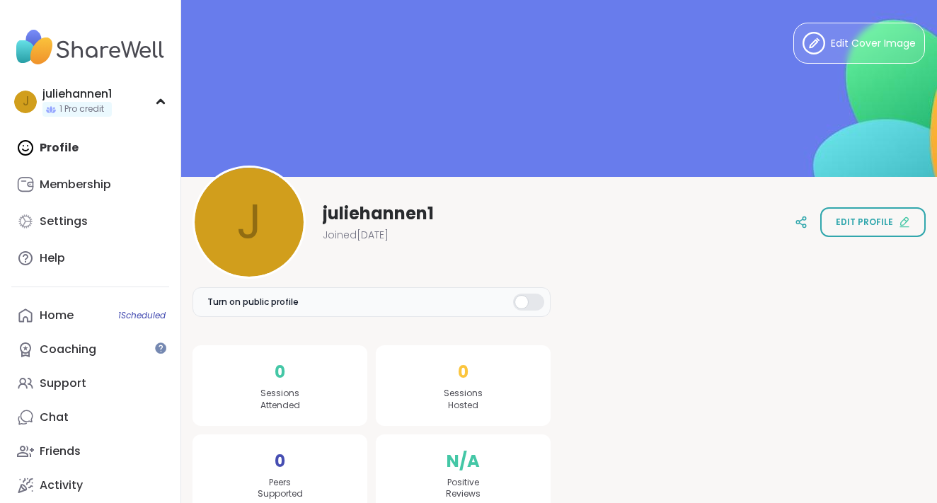
scroll to position [14, 0]
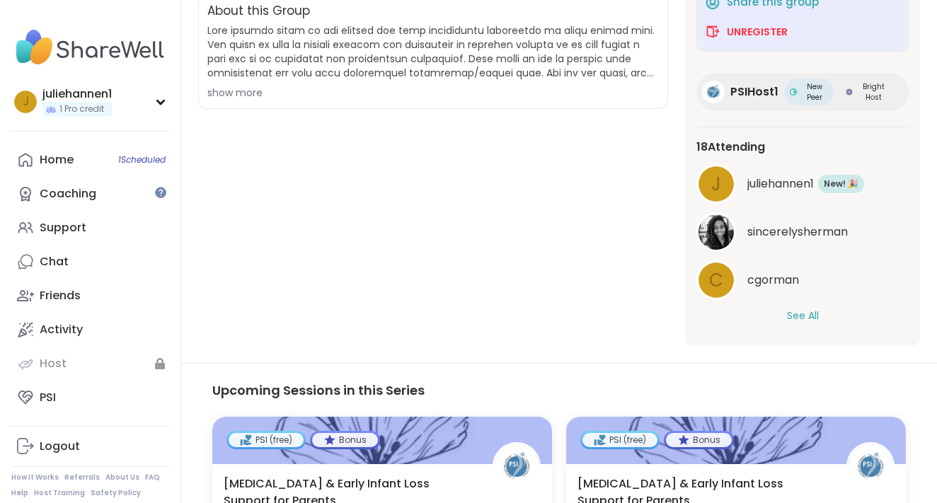
scroll to position [340, 0]
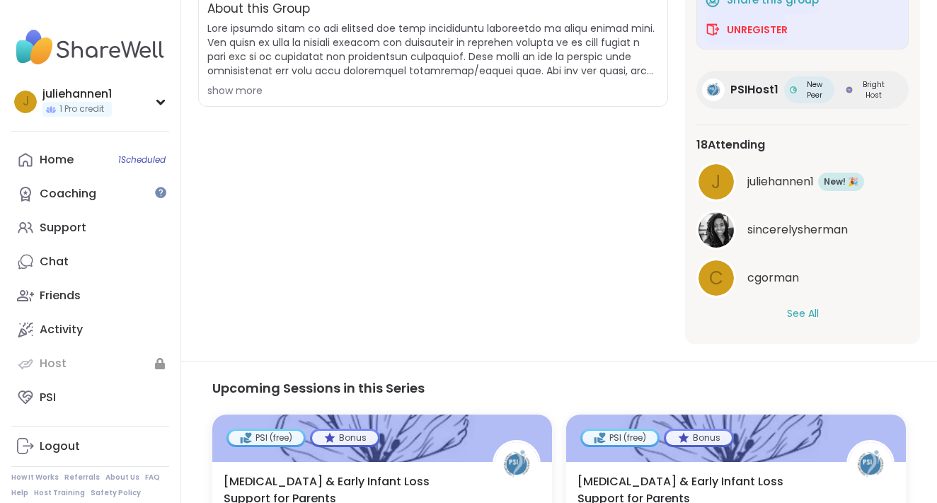
click at [791, 316] on button "See All" at bounding box center [803, 313] width 32 height 15
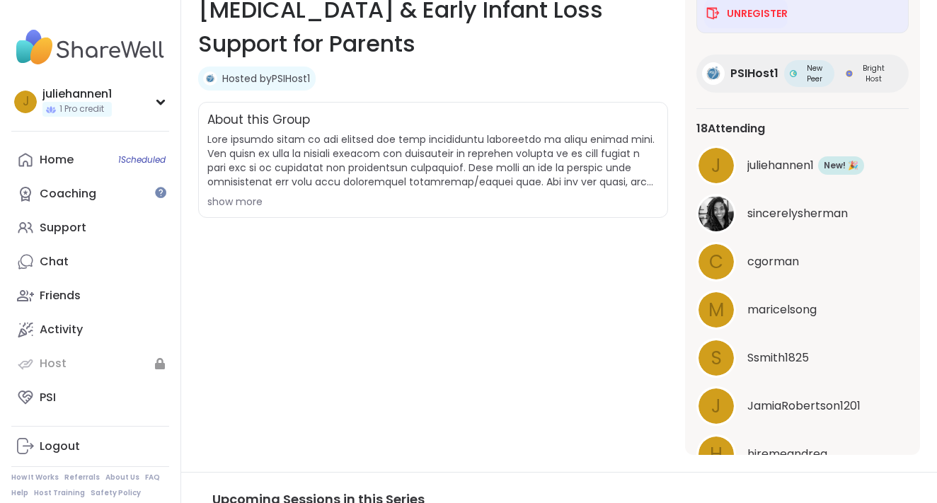
scroll to position [222, 0]
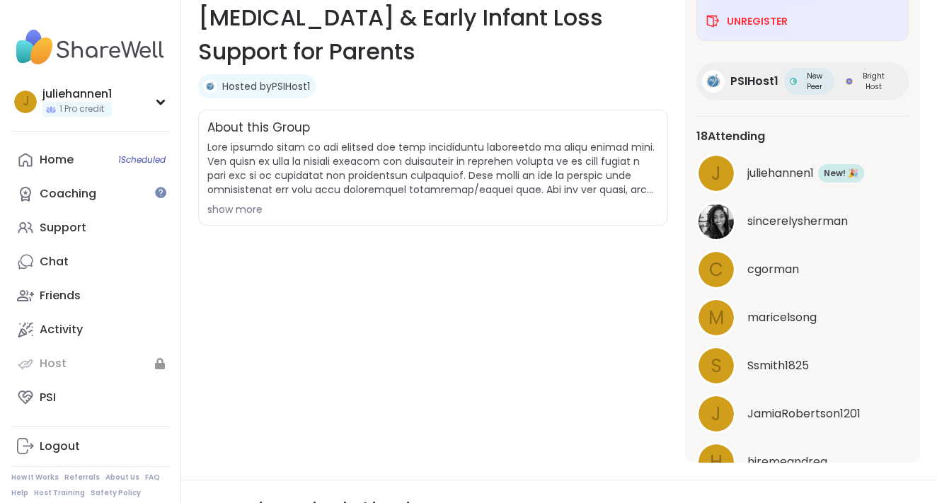
click at [519, 282] on div "PSI Grief & Loss Support [MEDICAL_DATA] & Early Infant Loss Support for Parents…" at bounding box center [433, 222] width 470 height 482
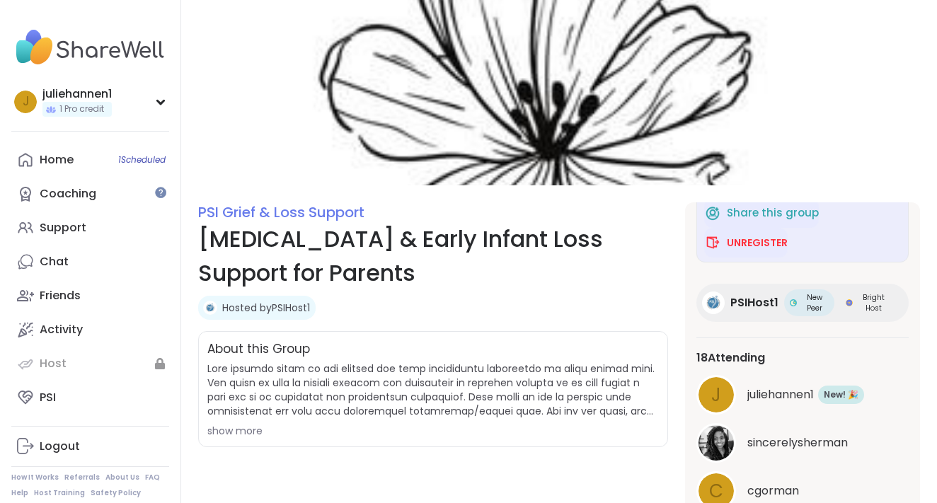
scroll to position [0, 0]
